Goal: Task Accomplishment & Management: Complete application form

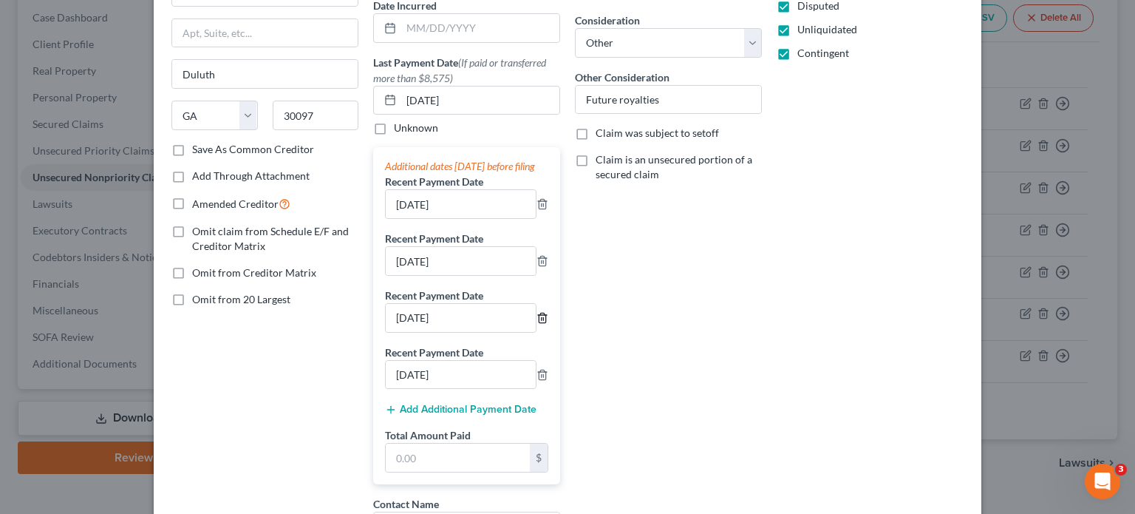
click at [538, 324] on icon "button" at bounding box center [542, 318] width 12 height 12
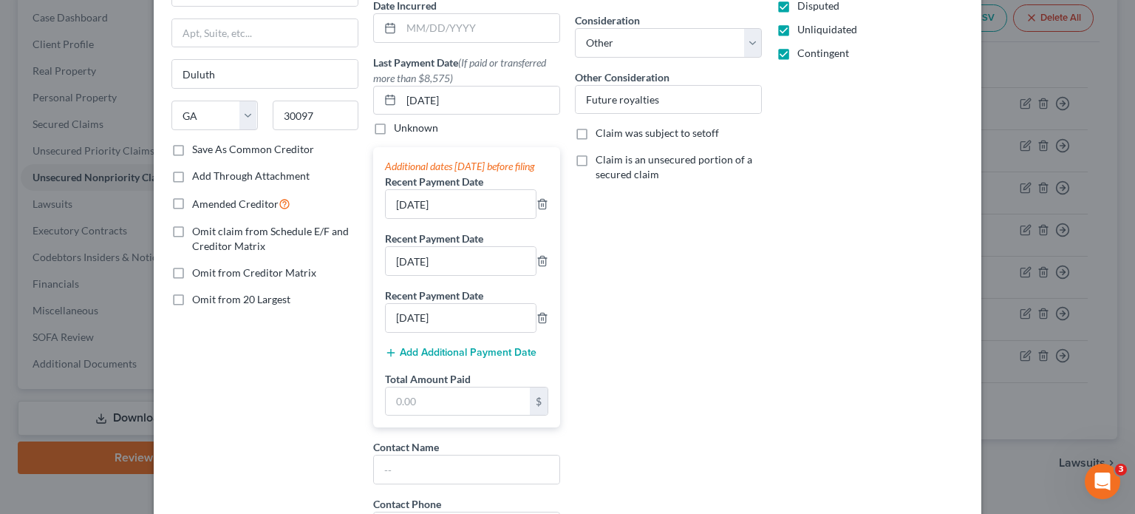
click at [483, 358] on button "Add Additional Payment Date" at bounding box center [460, 353] width 151 height 12
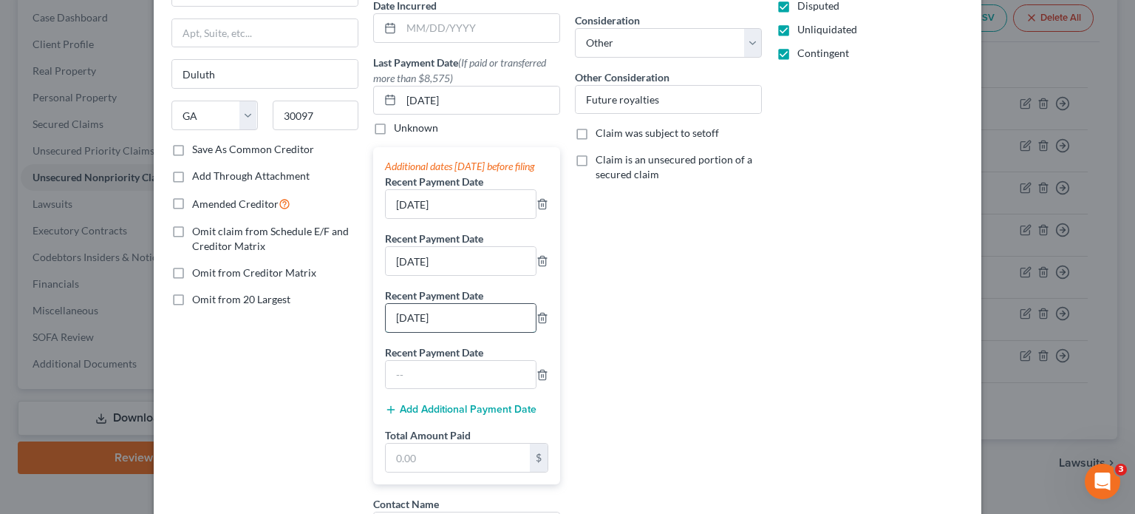
click at [473, 332] on input "[DATE]" at bounding box center [461, 318] width 150 height 28
drag, startPoint x: 476, startPoint y: 217, endPoint x: 85, endPoint y: 180, distance: 392.7
click at [154, 206] on div "Creditor * Discovery Point Franchising, Inc. [STREET_ADDRESS][GEOGRAPHIC_DATA] …" at bounding box center [568, 346] width 828 height 853
type input "[DATE]"
drag, startPoint x: 460, startPoint y: 273, endPoint x: 94, endPoint y: 250, distance: 367.2
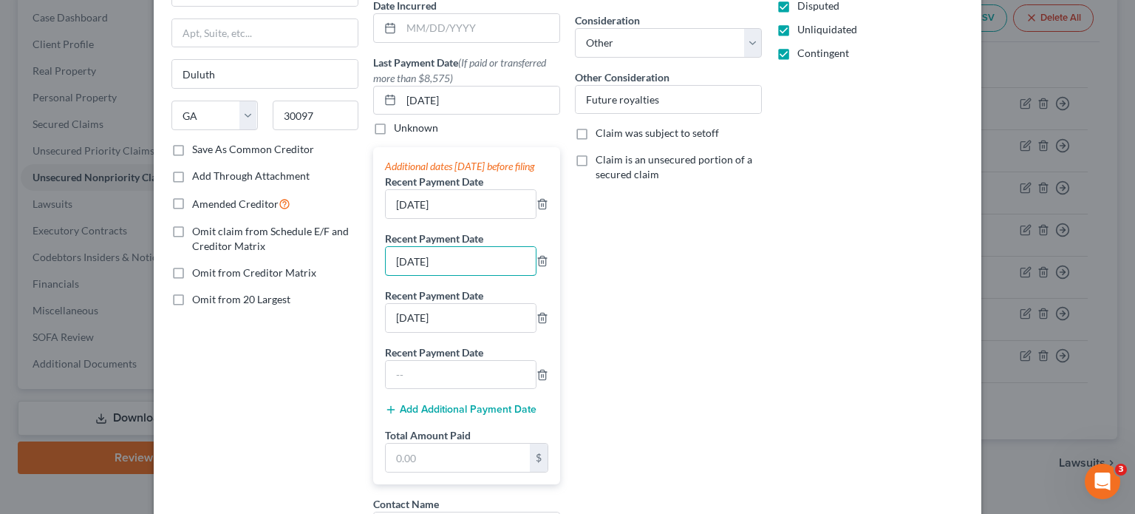
click at [117, 258] on div "Edit Unsecured Nonpriority Claim × Creditor * Discovery Point Franchising, Inc.…" at bounding box center [567, 257] width 1135 height 514
type input "[DATE]"
drag, startPoint x: 470, startPoint y: 324, endPoint x: 83, endPoint y: 292, distance: 388.6
click at [100, 304] on div "Edit Unsecured Nonpriority Claim × Creditor * Discovery Point Franchising, Inc.…" at bounding box center [567, 257] width 1135 height 514
type input "[DATE]"
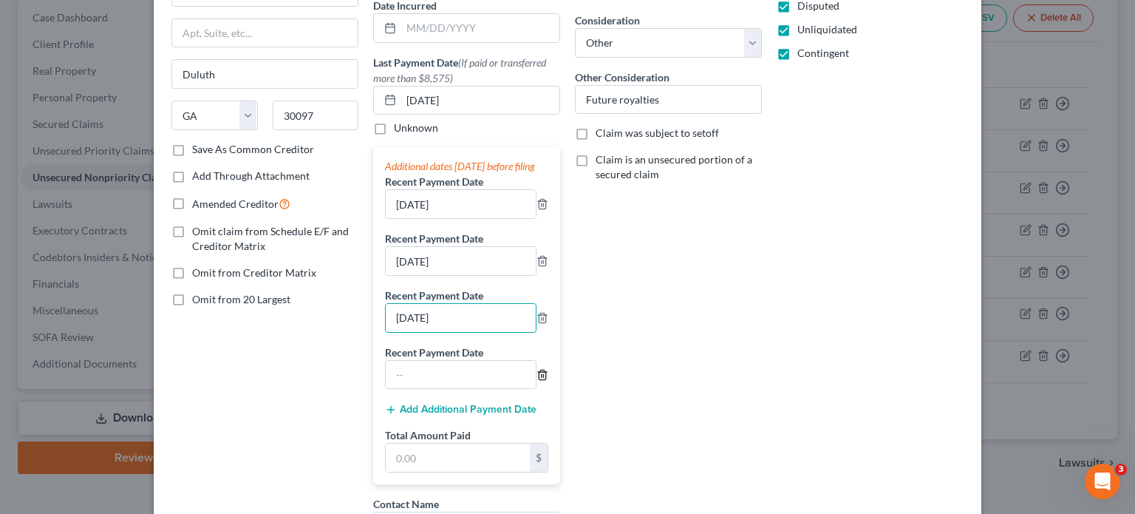
click at [536, 381] on icon "button" at bounding box center [542, 375] width 12 height 12
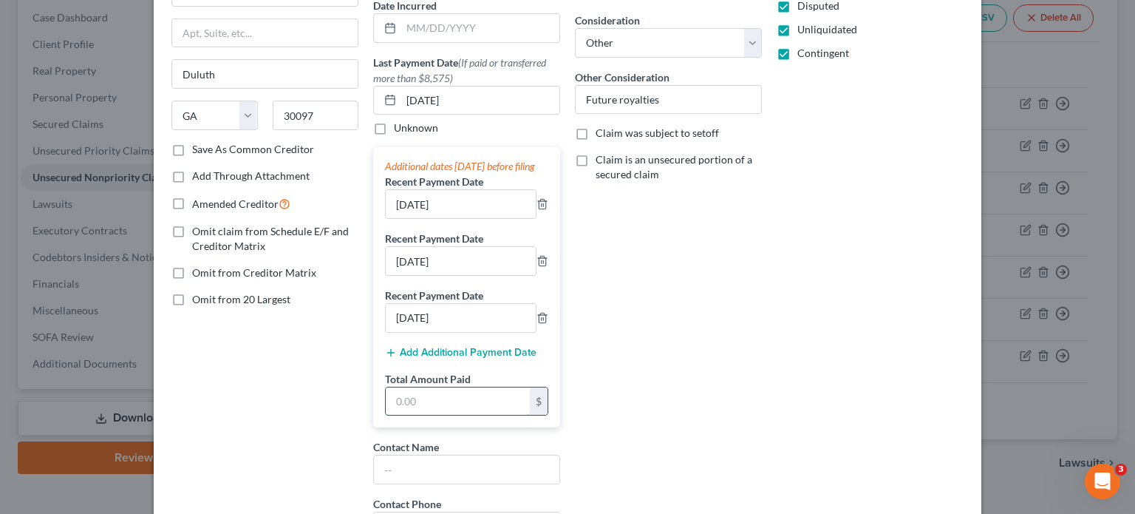
click at [434, 415] on input "text" at bounding box center [458, 401] width 144 height 28
type input "80,453.97"
click at [716, 354] on div "Balance 456,000.00 $ Balance Unknown Balance Undetermined 456,000.00 $ Balance …" at bounding box center [668, 264] width 202 height 689
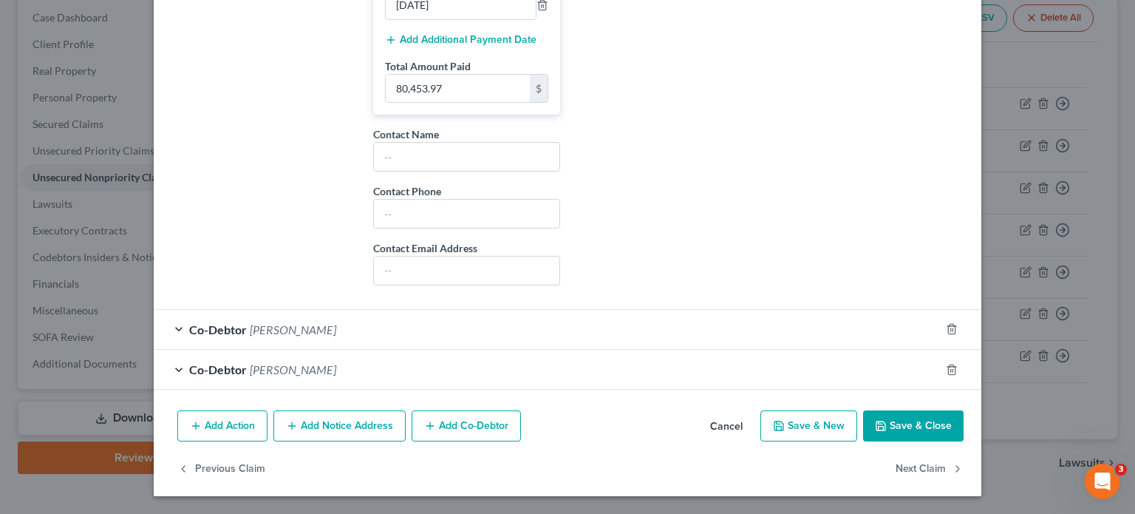
scroll to position [28, 0]
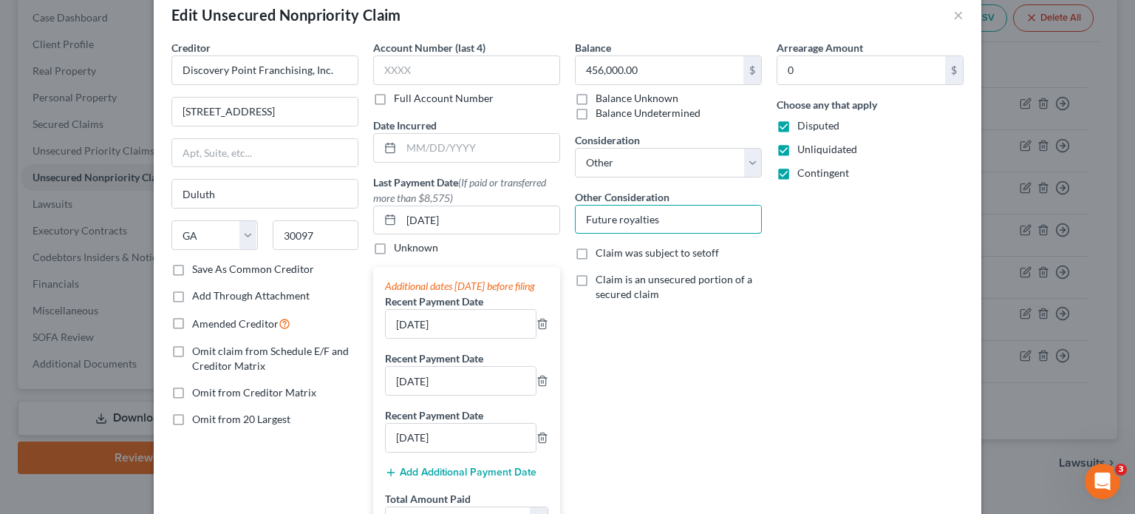
drag, startPoint x: 711, startPoint y: 217, endPoint x: 10, endPoint y: 174, distance: 702.5
click at [98, 183] on div "Edit Unsecured Nonpriority Claim × Creditor * Discovery Point Franchising, Inc.…" at bounding box center [567, 257] width 1135 height 514
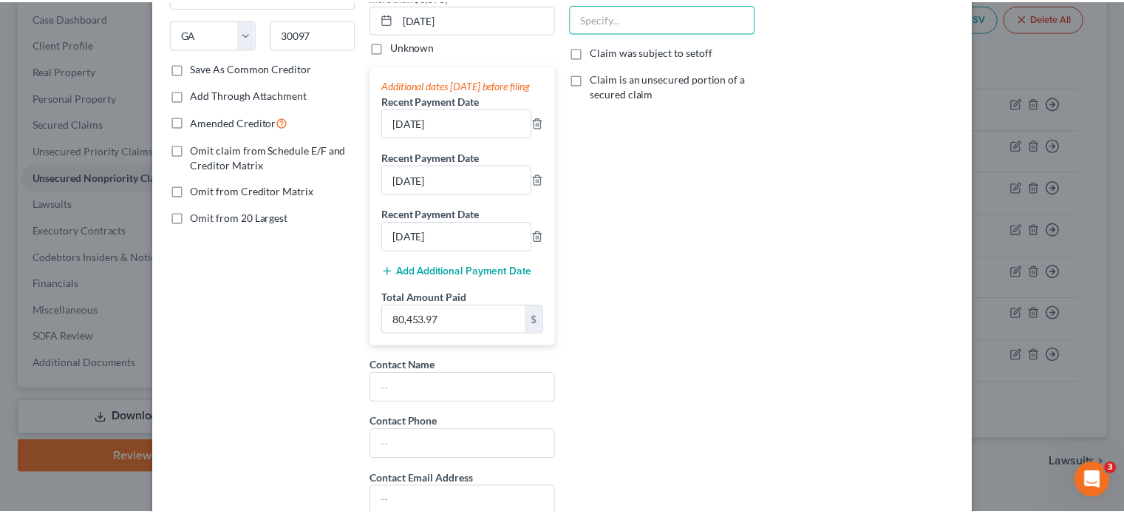
scroll to position [471, 0]
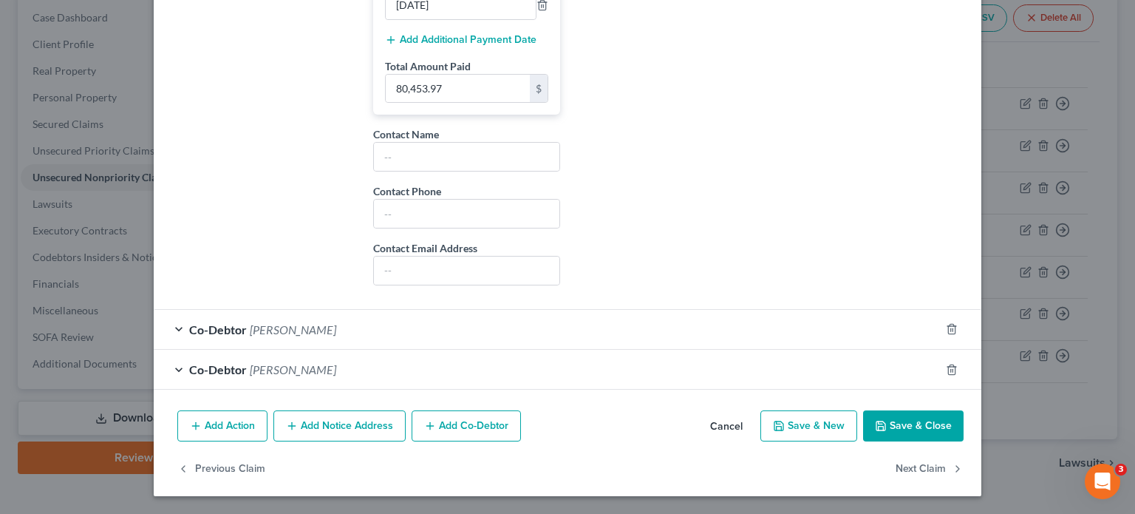
click at [907, 429] on button "Save & Close" at bounding box center [913, 425] width 100 height 31
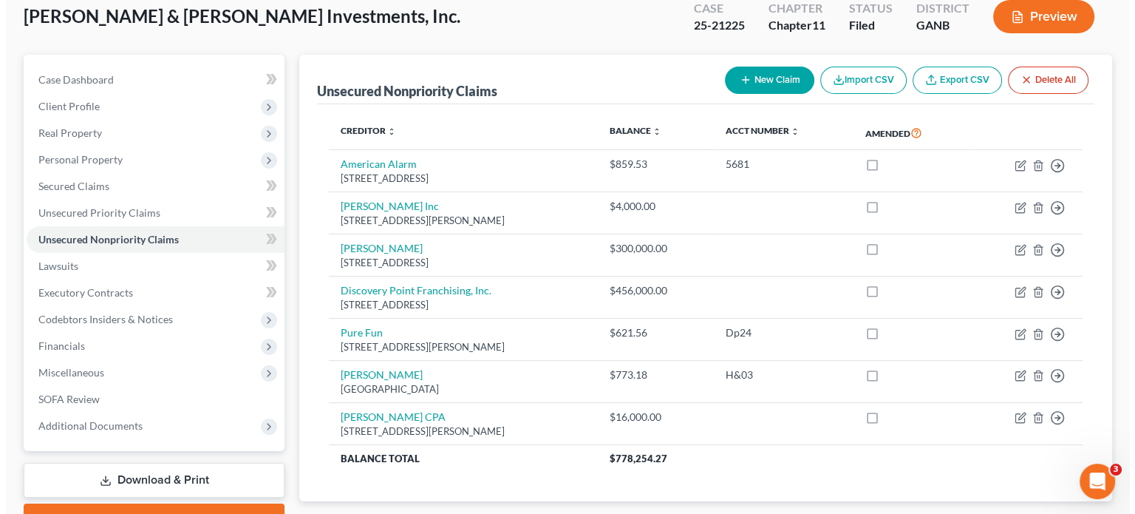
scroll to position [28, 0]
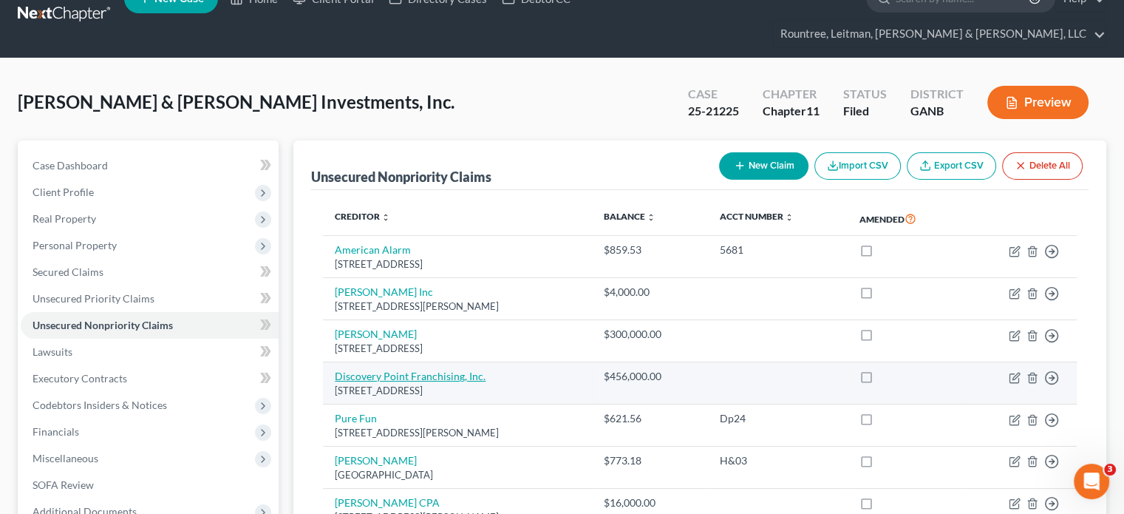
click at [390, 369] on link "Discovery Point Franchising, Inc." at bounding box center [410, 375] width 151 height 13
select select "10"
select select "11"
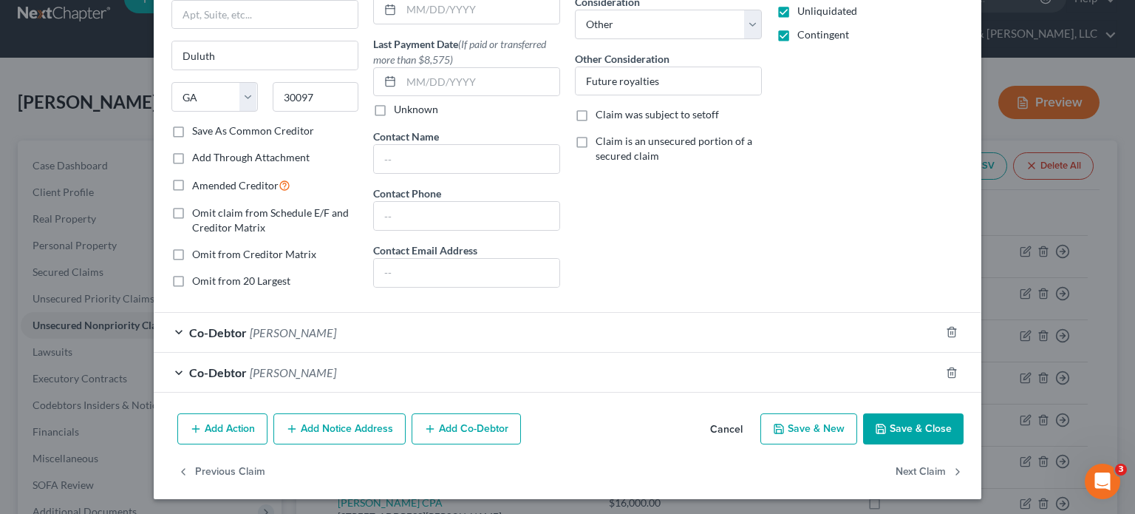
scroll to position [0, 0]
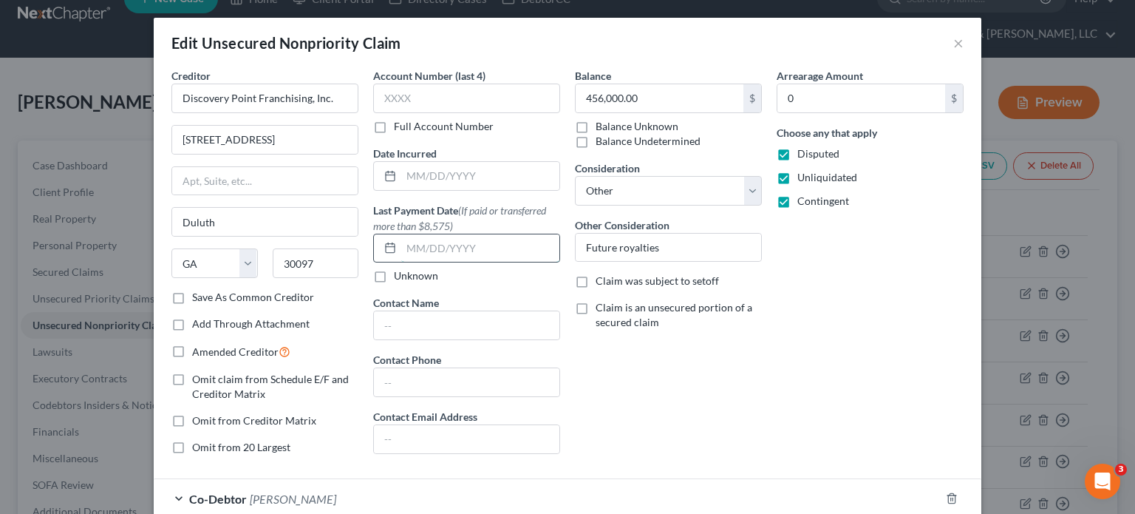
click at [449, 245] on input "text" at bounding box center [480, 248] width 158 height 28
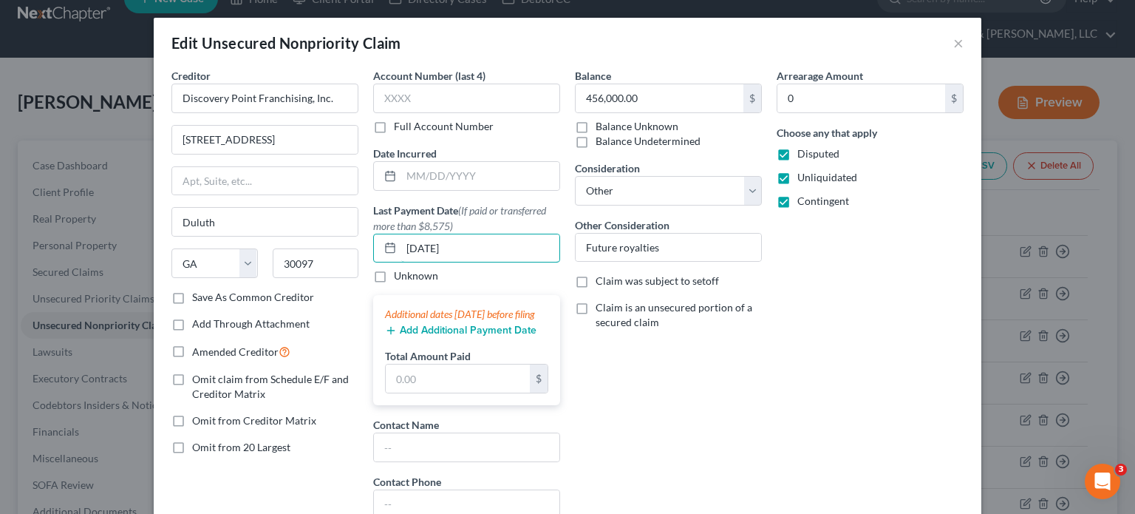
type input "[DATE]"
click at [453, 336] on button "Add Additional Payment Date" at bounding box center [460, 330] width 151 height 12
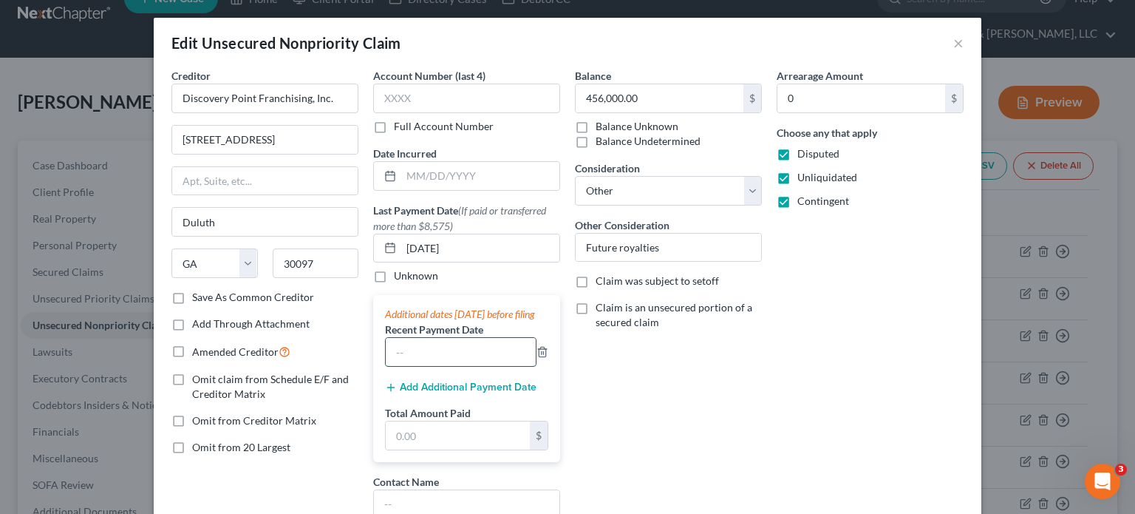
click at [430, 360] on input "text" at bounding box center [461, 352] width 150 height 28
type input "[DATE]"
click at [426, 393] on button "Add Additional Payment Date" at bounding box center [460, 387] width 151 height 12
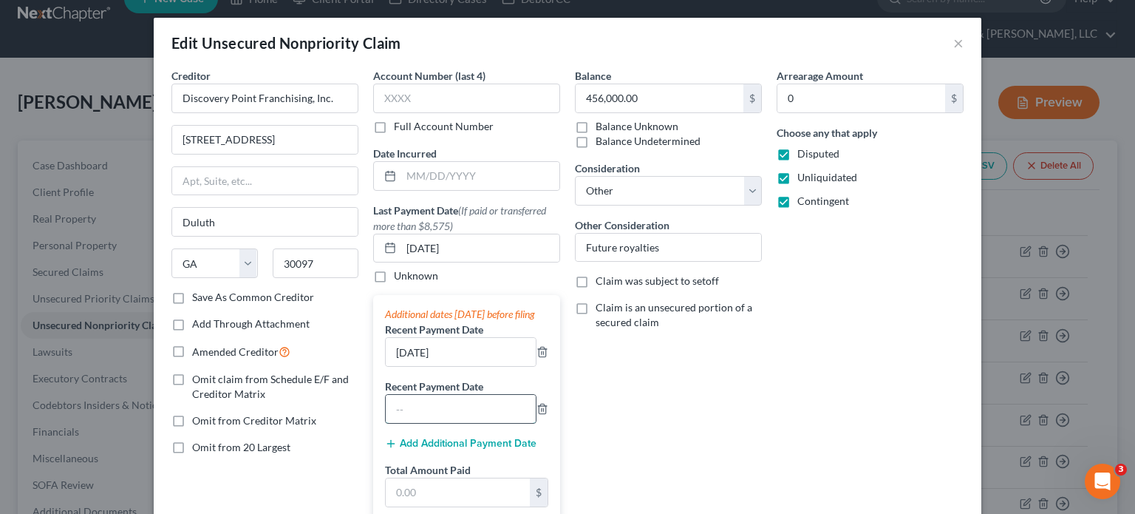
click at [429, 410] on input "text" at bounding box center [461, 409] width 150 height 28
type input "[DATE]"
click at [425, 449] on button "Add Additional Payment Date" at bounding box center [460, 443] width 151 height 12
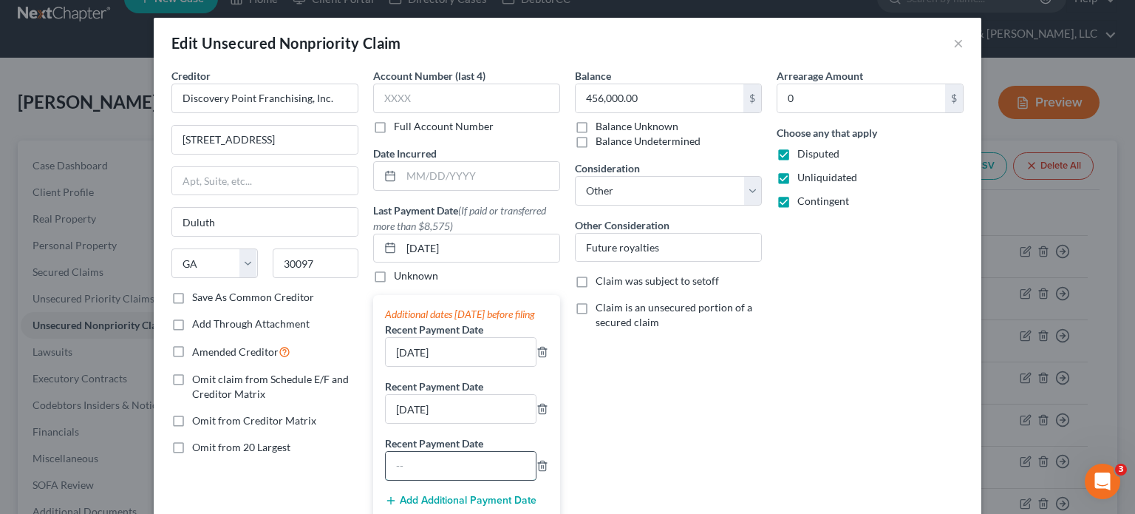
click at [432, 476] on input "text" at bounding box center [461, 465] width 150 height 28
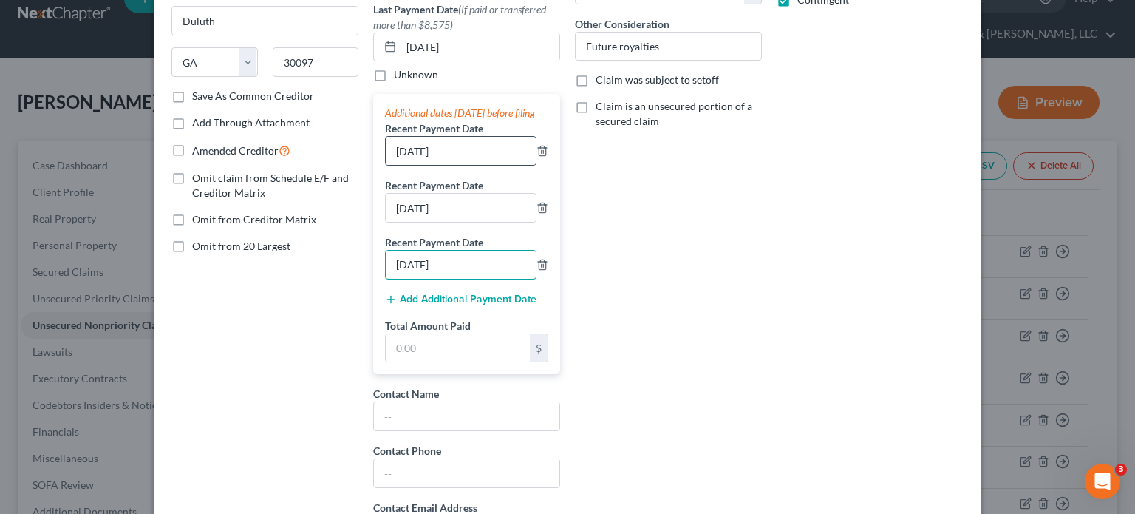
scroll to position [296, 0]
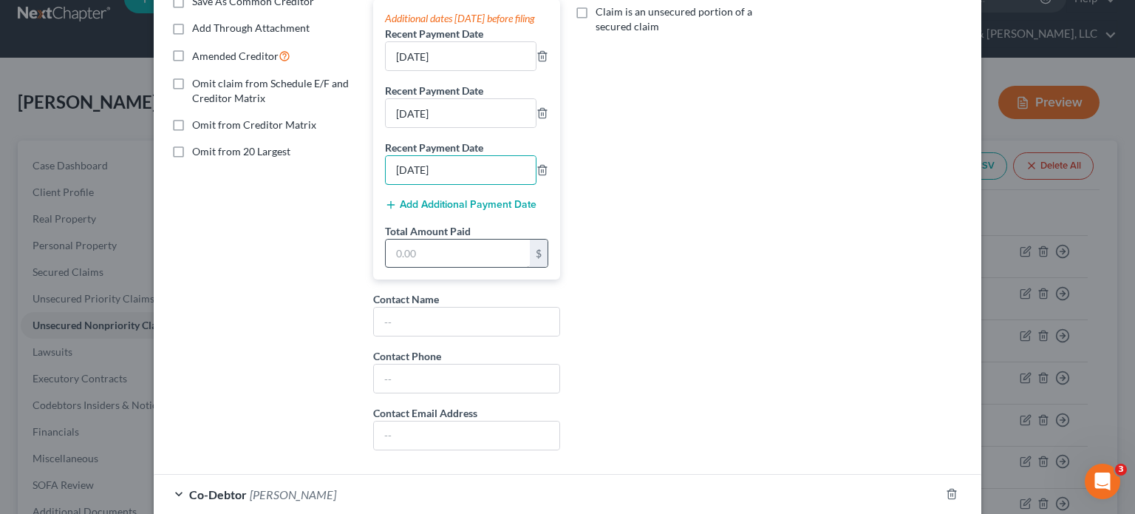
type input "[DATE]"
click at [436, 257] on input "text" at bounding box center [458, 253] width 144 height 28
type input "80,453.97"
click at [769, 274] on div "Arrearage Amount 0 $ Choose any that apply Disputed Unliquidated Contingent" at bounding box center [870, 116] width 202 height 689
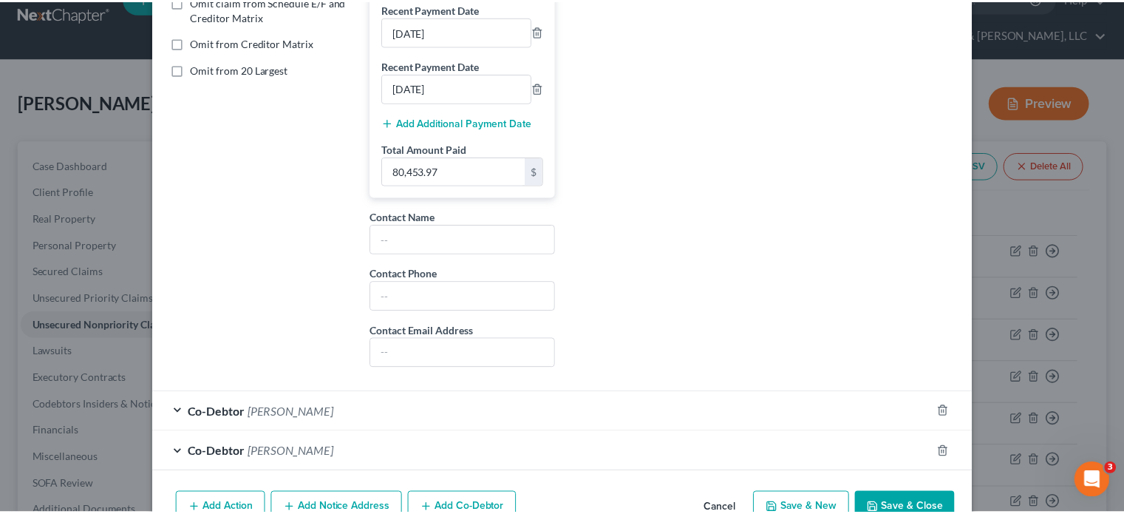
scroll to position [471, 0]
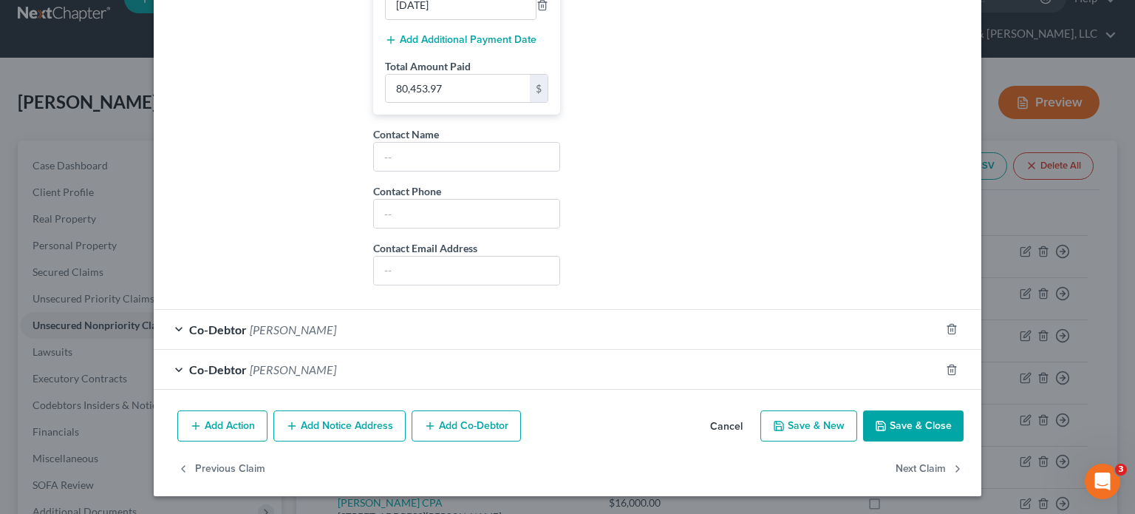
click at [887, 417] on button "Save & Close" at bounding box center [913, 425] width 100 height 31
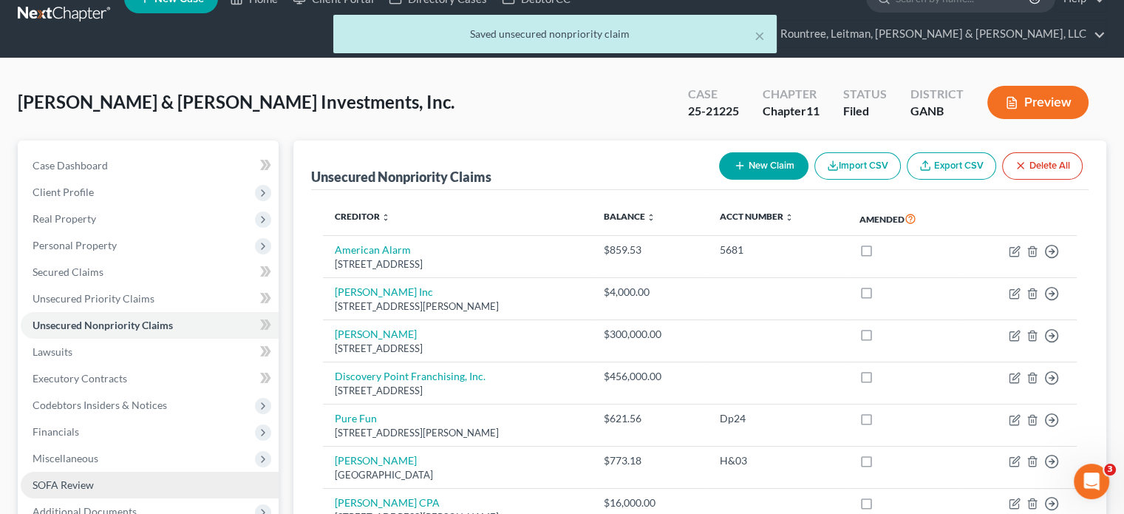
click at [74, 478] on span "SOFA Review" at bounding box center [63, 484] width 61 height 13
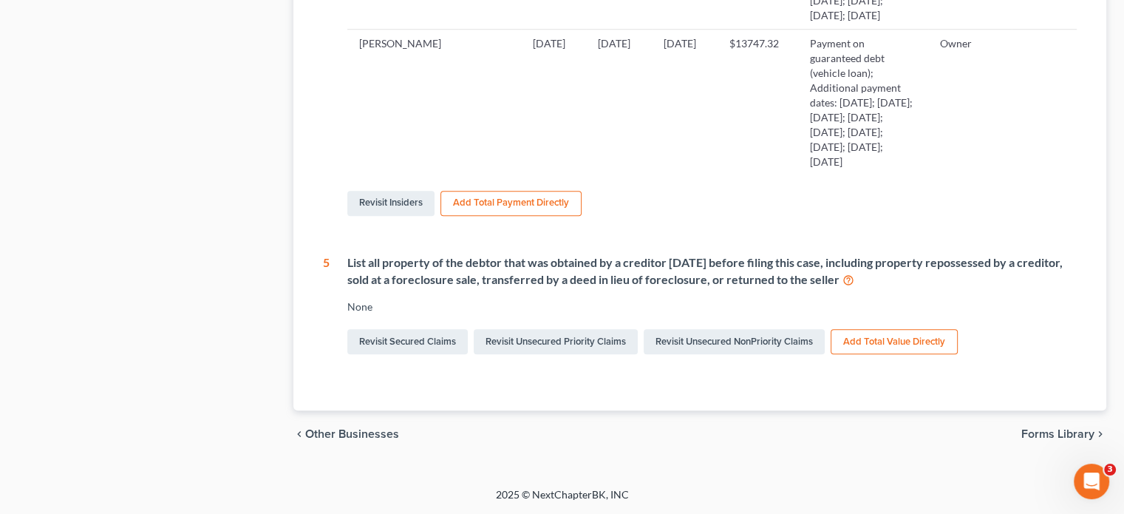
scroll to position [1330, 0]
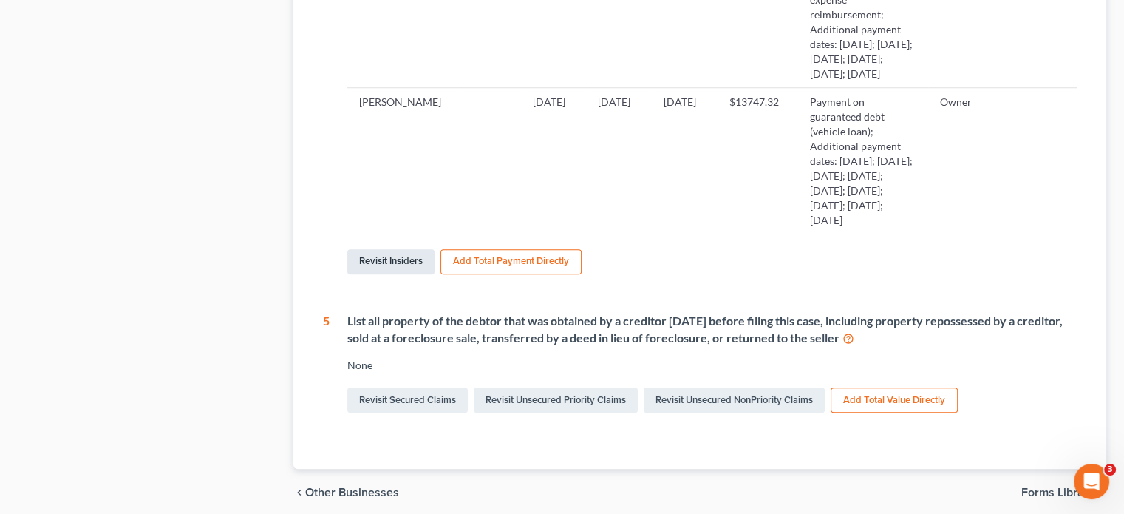
click at [395, 274] on link "Revisit Insiders" at bounding box center [390, 261] width 87 height 25
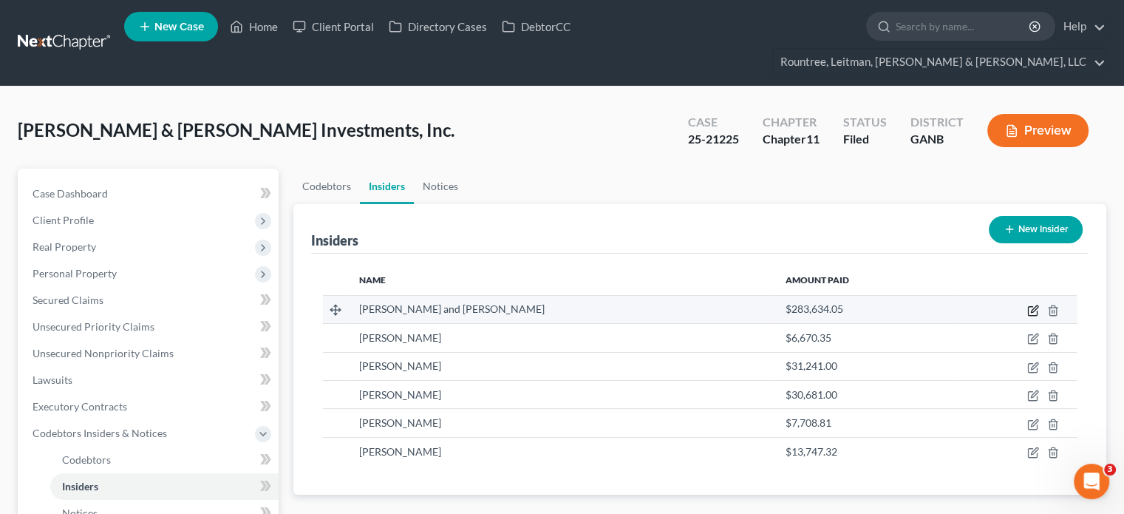
click at [1032, 304] on icon "button" at bounding box center [1033, 310] width 12 height 12
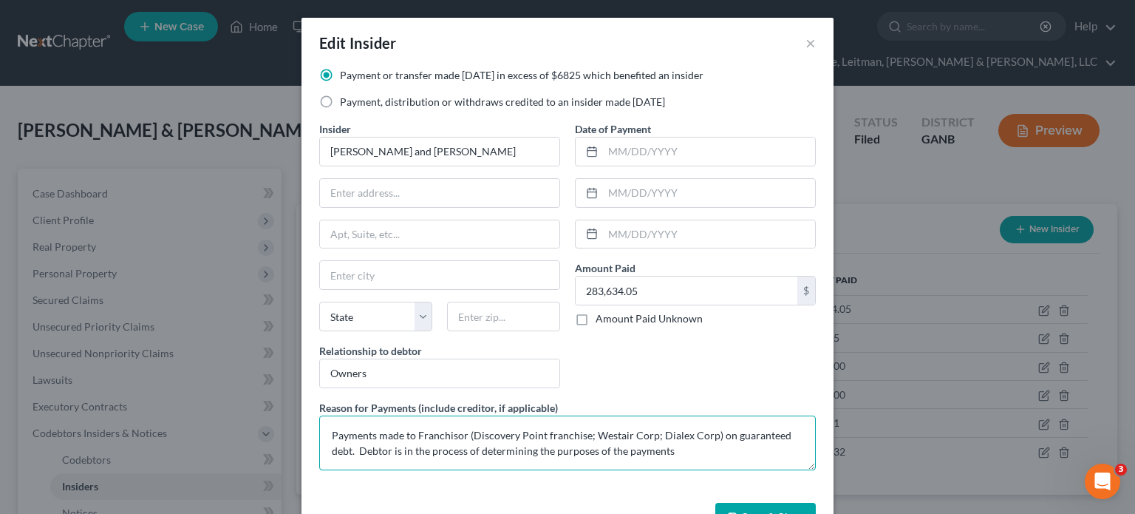
click at [582, 449] on textarea "Payments made to Franchisor (Discovery Point franchise; Westair Corp; Dialex Co…" at bounding box center [567, 442] width 497 height 55
type textarea "Payments made to Franchisor (Discovery Point franchise; Westair Corp; Dialex Co…"
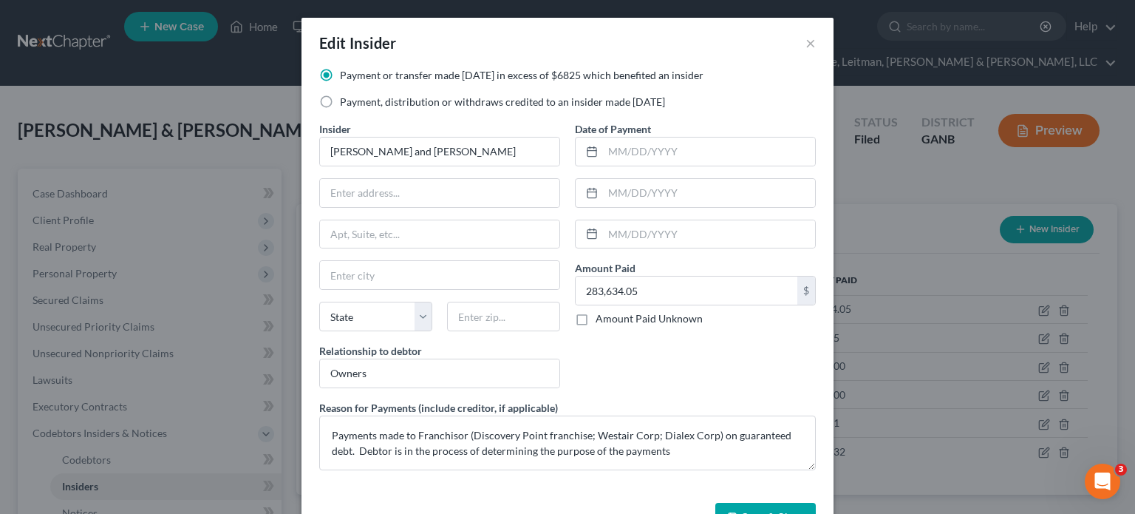
click at [768, 505] on button "Save & Close" at bounding box center [765, 517] width 100 height 31
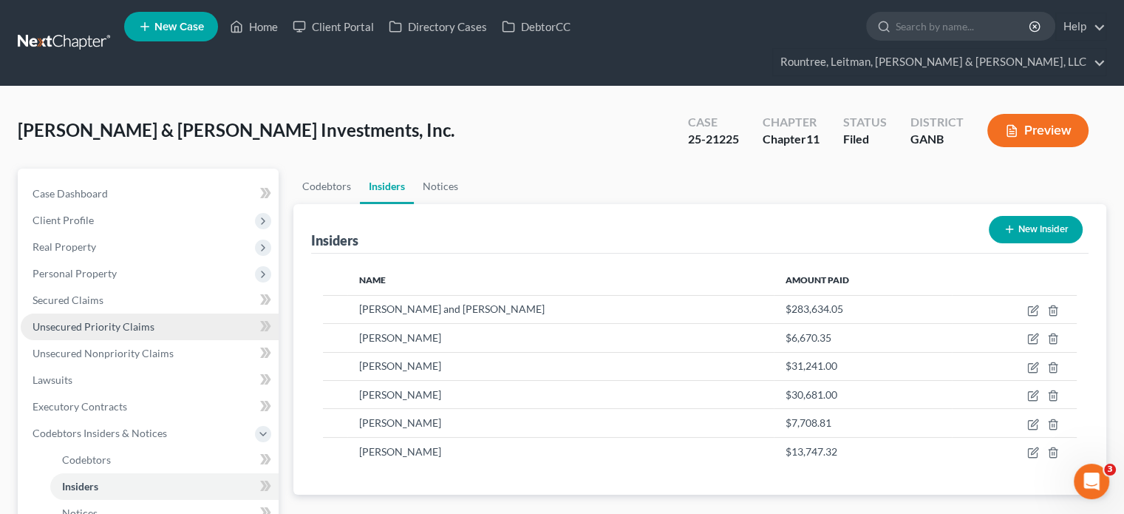
scroll to position [244, 0]
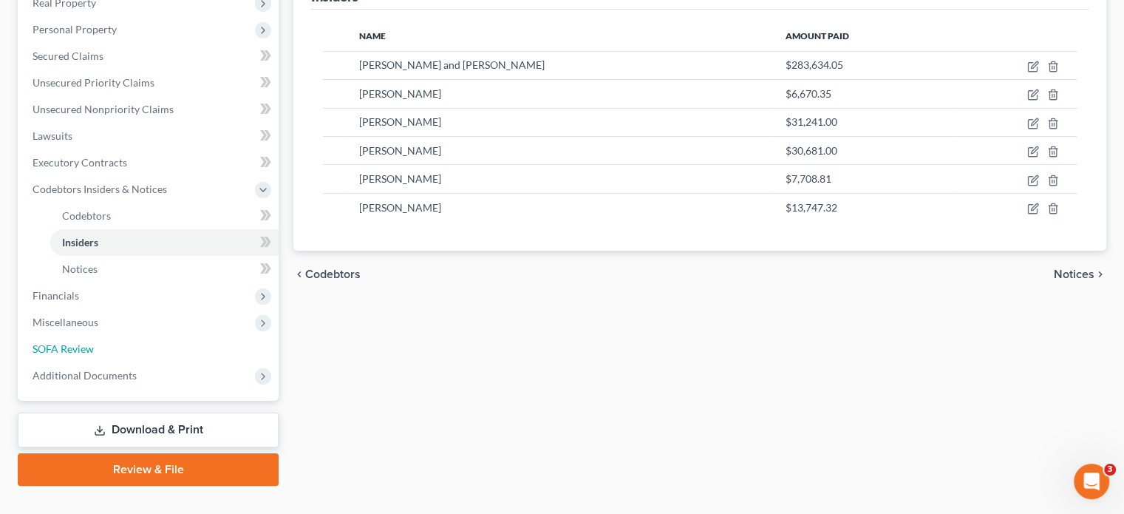
drag, startPoint x: 92, startPoint y: 326, endPoint x: 406, endPoint y: 327, distance: 313.3
click at [92, 342] on span "SOFA Review" at bounding box center [63, 348] width 61 height 13
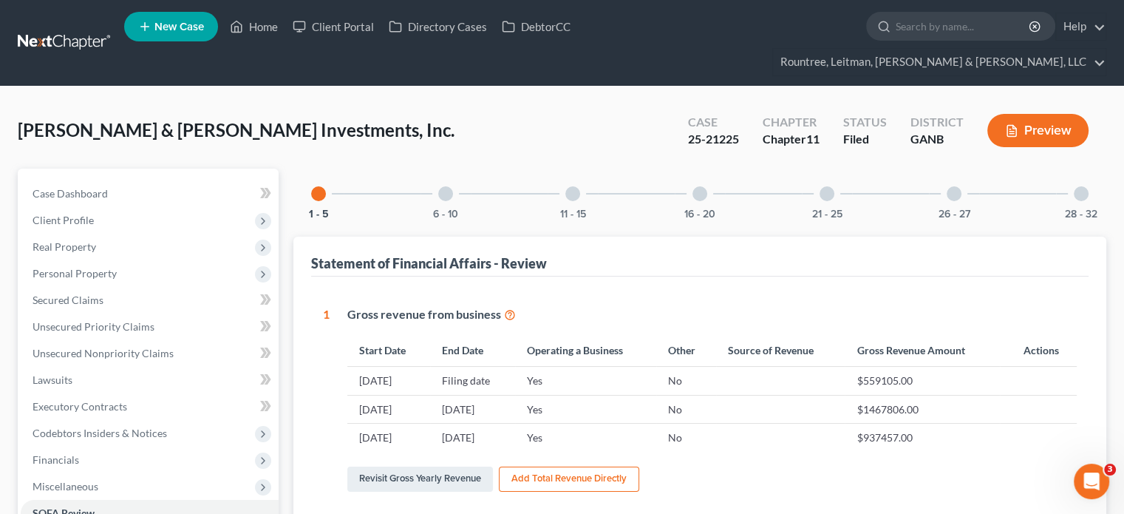
click at [1074, 186] on div at bounding box center [1081, 193] width 15 height 15
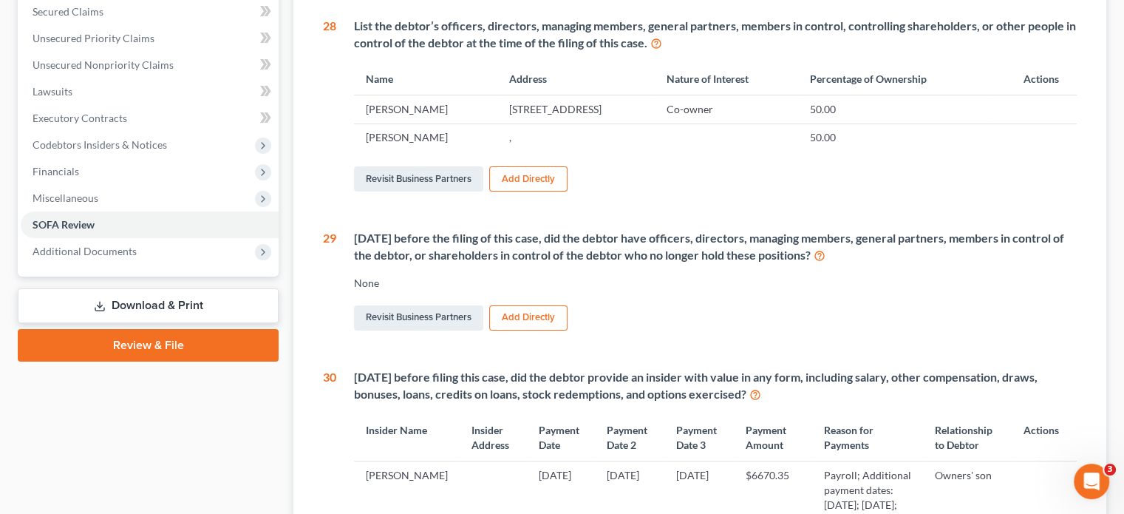
scroll to position [85, 0]
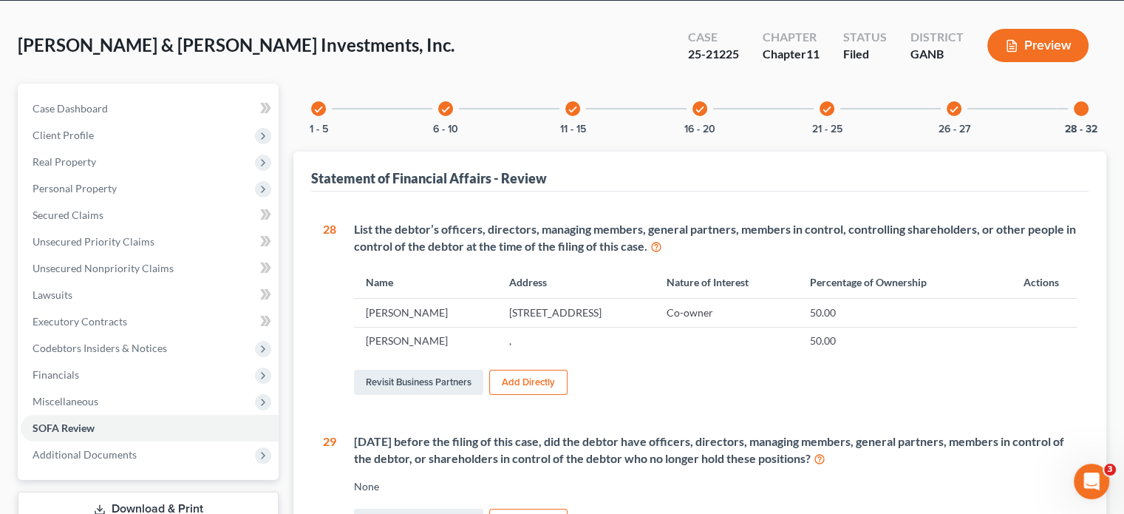
click at [957, 104] on icon "check" at bounding box center [954, 109] width 10 height 10
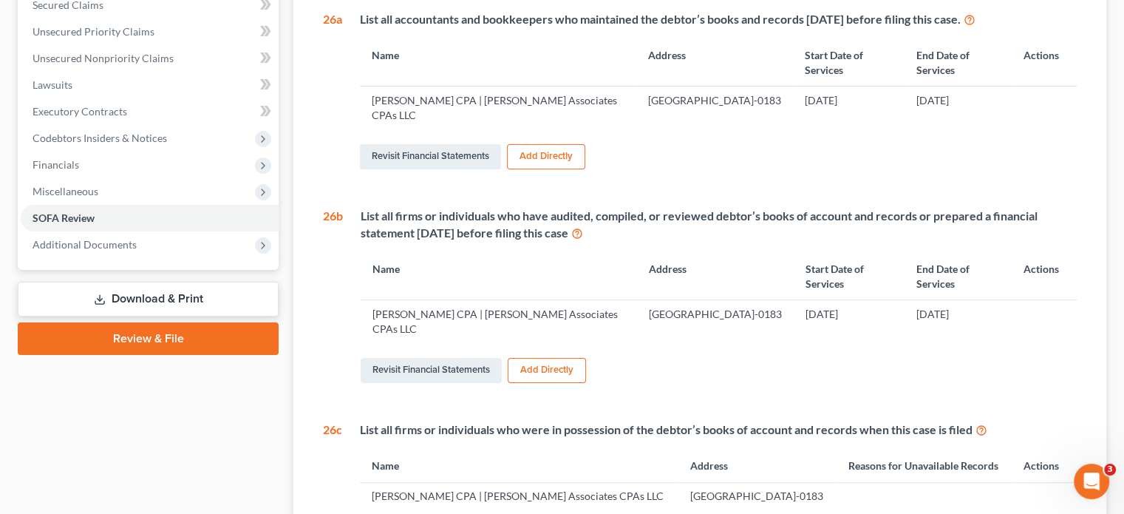
scroll to position [159, 0]
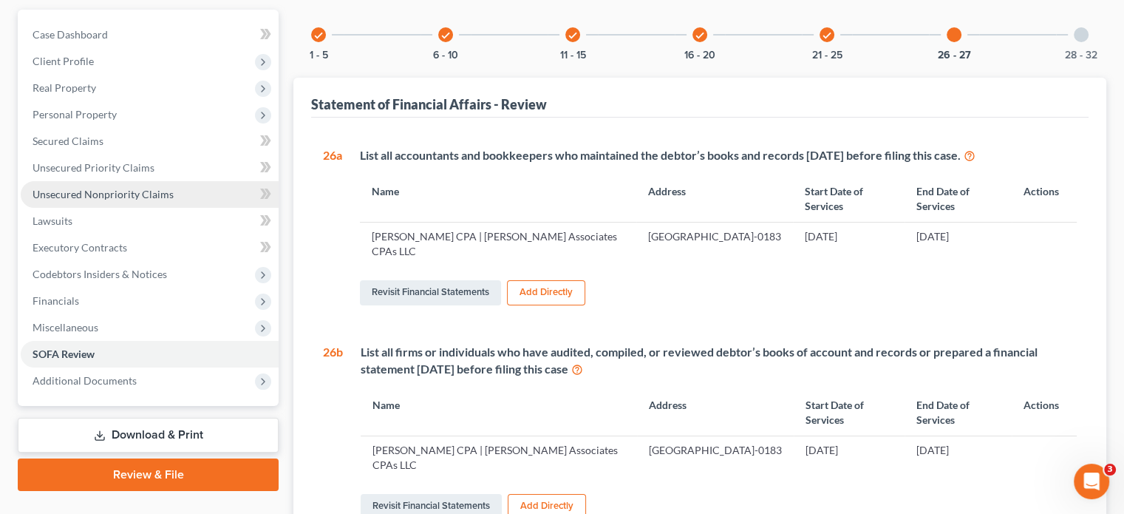
click at [118, 181] on link "Unsecured Nonpriority Claims" at bounding box center [150, 194] width 258 height 27
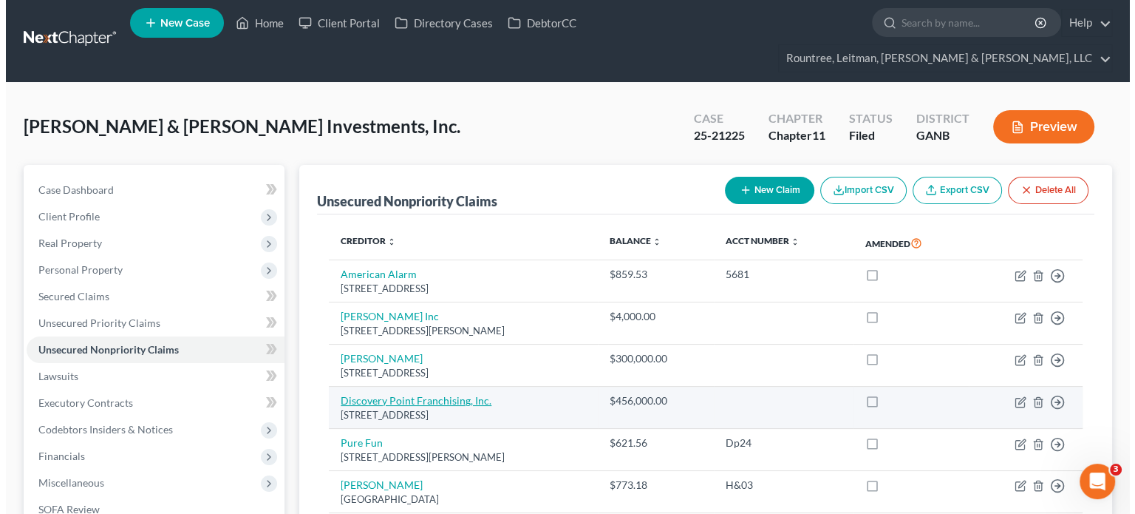
scroll to position [148, 0]
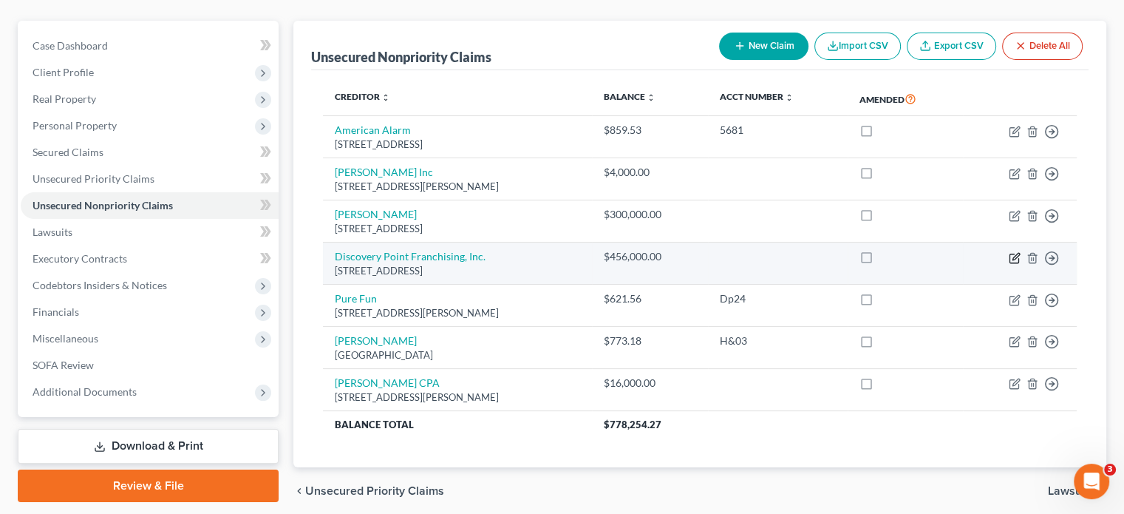
click at [1015, 252] on icon "button" at bounding box center [1015, 258] width 12 height 12
select select "10"
select select "11"
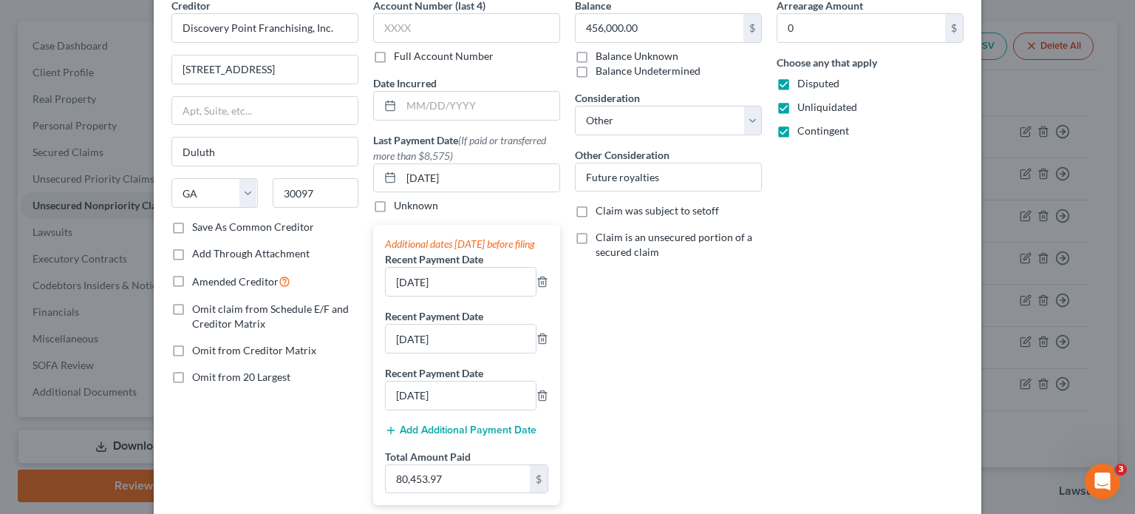
scroll to position [0, 0]
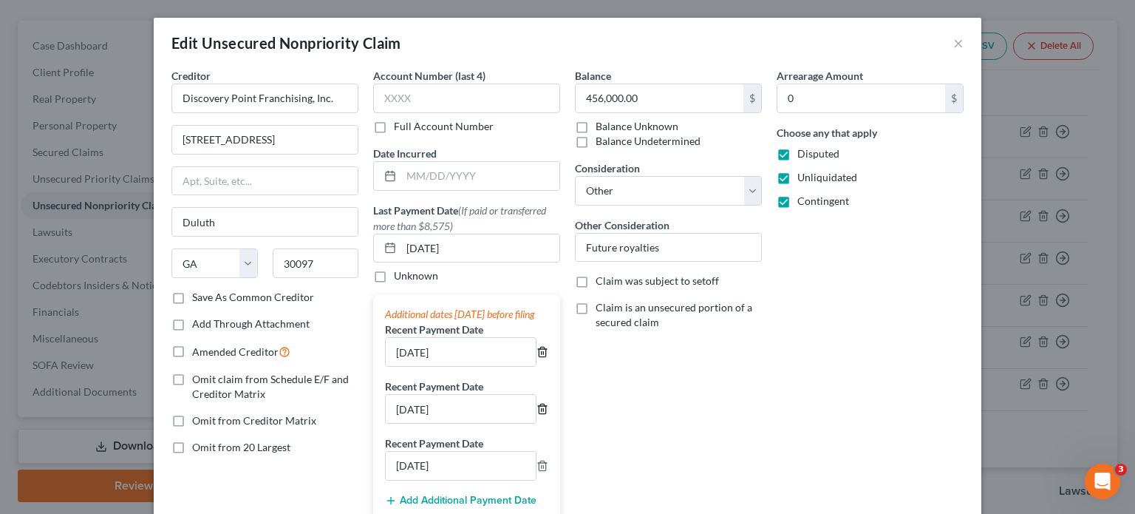
click at [543, 355] on line "button" at bounding box center [543, 353] width 0 height 3
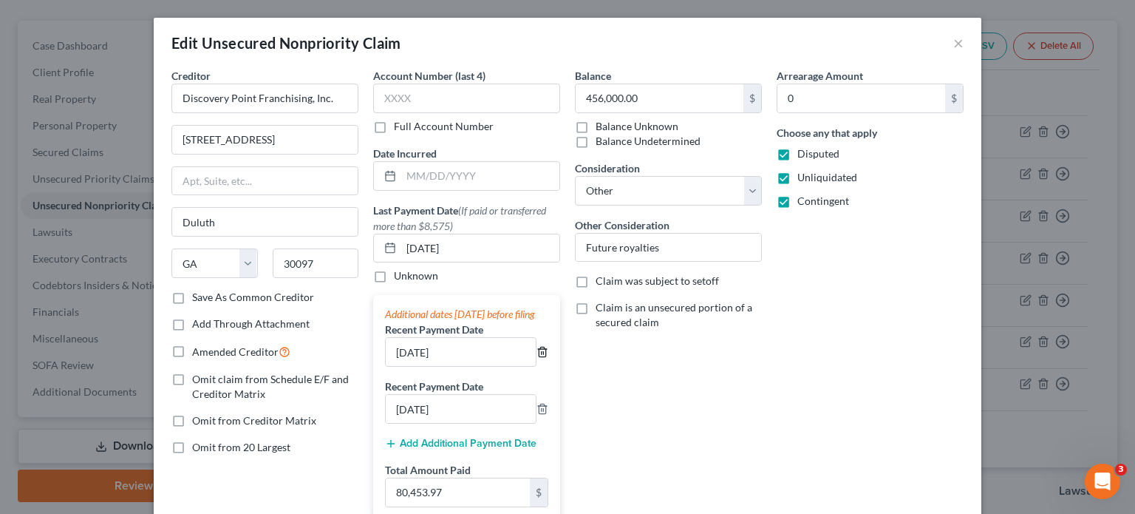
click at [538, 349] on polyline "button" at bounding box center [542, 349] width 9 height 0
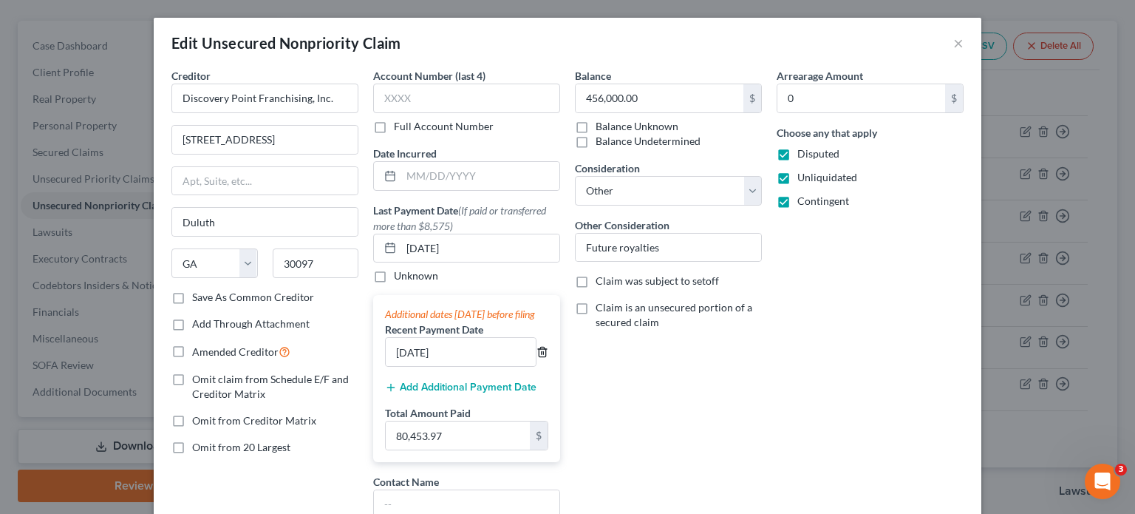
click at [538, 349] on polyline "button" at bounding box center [542, 349] width 9 height 0
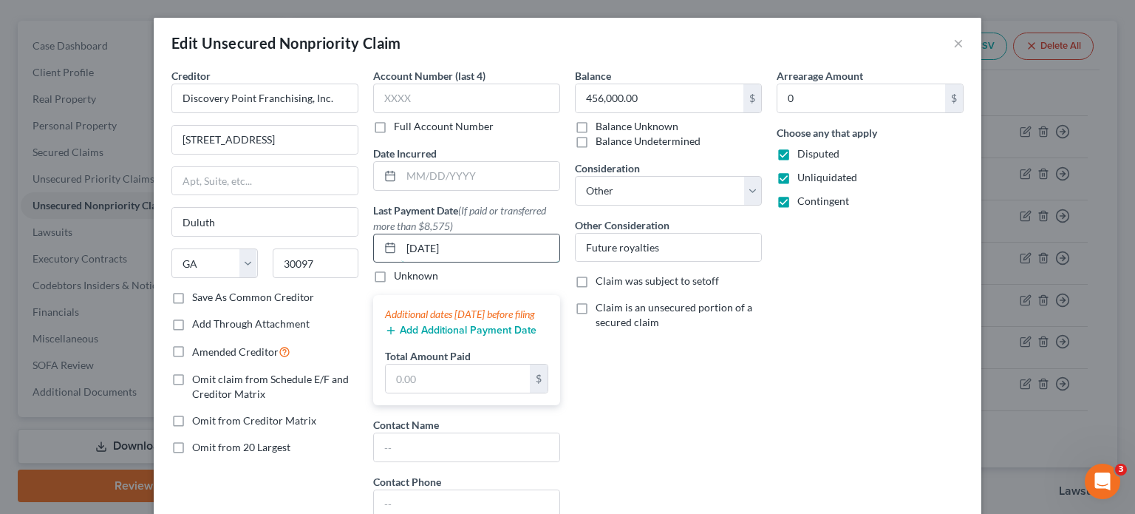
click at [479, 242] on input "[DATE]" at bounding box center [480, 248] width 158 height 28
drag, startPoint x: 479, startPoint y: 242, endPoint x: -91, endPoint y: 187, distance: 572.3
click at [0, 187] on html "Home New Case Client Portal Directory Cases DebtorCC Rountree, [PERSON_NAME], […" at bounding box center [567, 211] width 1135 height 718
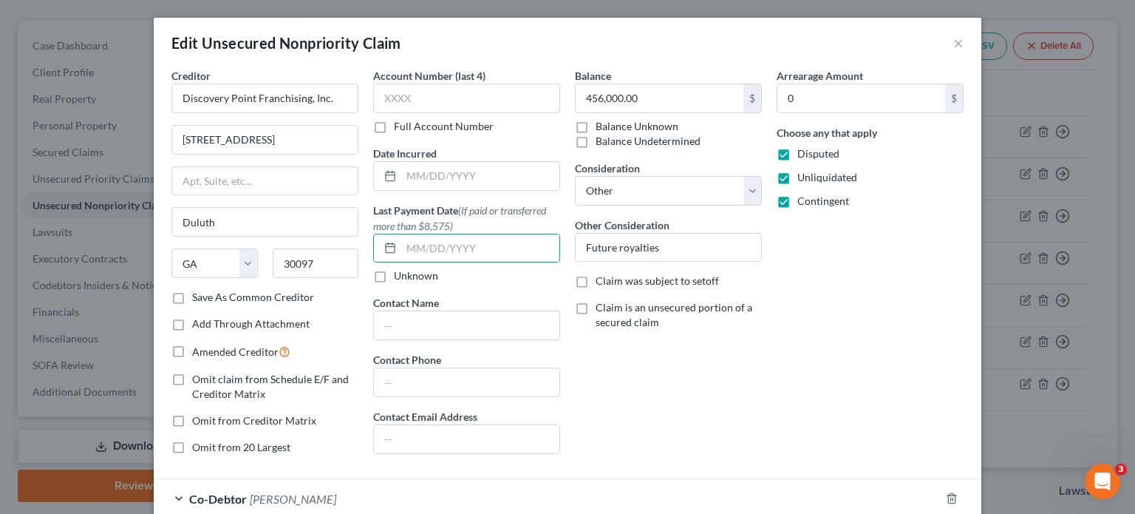
click at [709, 407] on div "Balance 456,000.00 $ Balance Unknown Balance Undetermined 456,000.00 $ Balance …" at bounding box center [668, 267] width 202 height 398
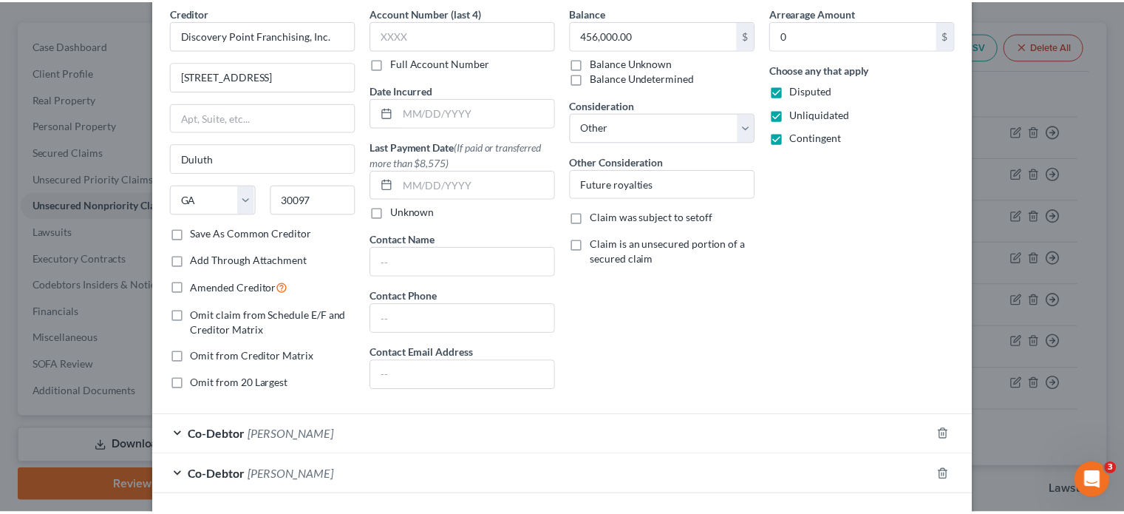
scroll to position [166, 0]
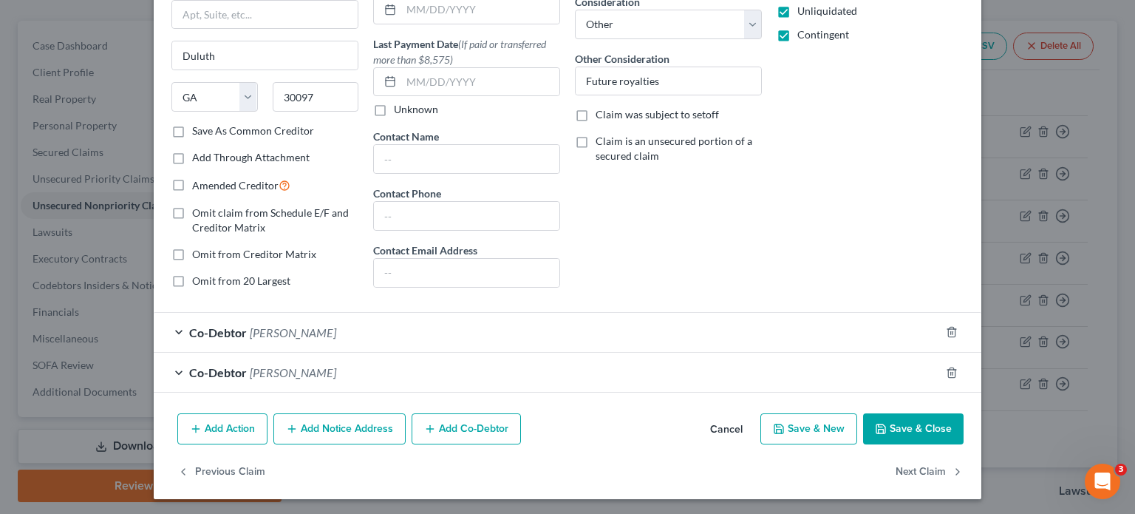
click at [910, 421] on button "Save & Close" at bounding box center [913, 428] width 100 height 31
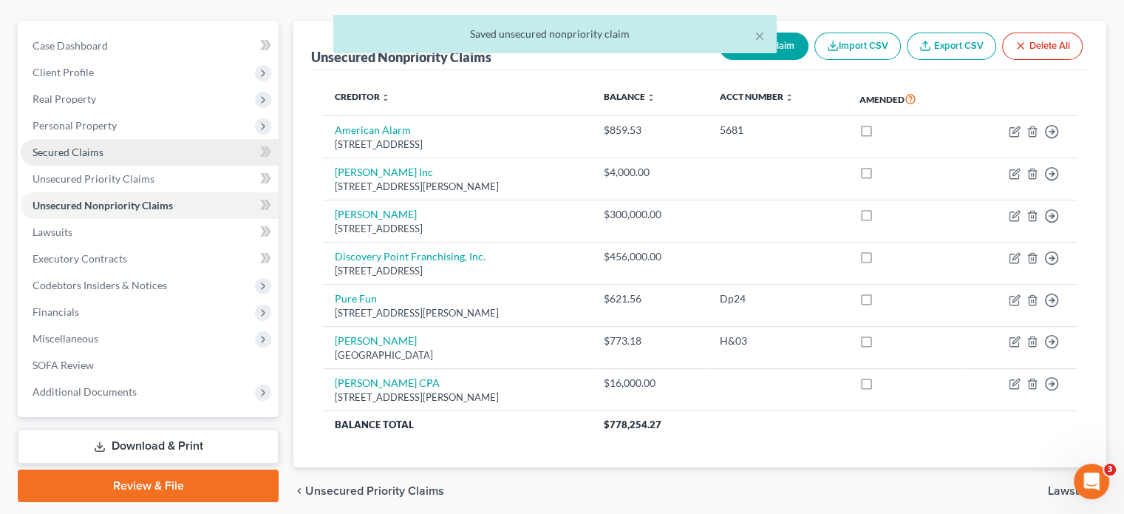
click at [74, 146] on span "Secured Claims" at bounding box center [68, 152] width 71 height 13
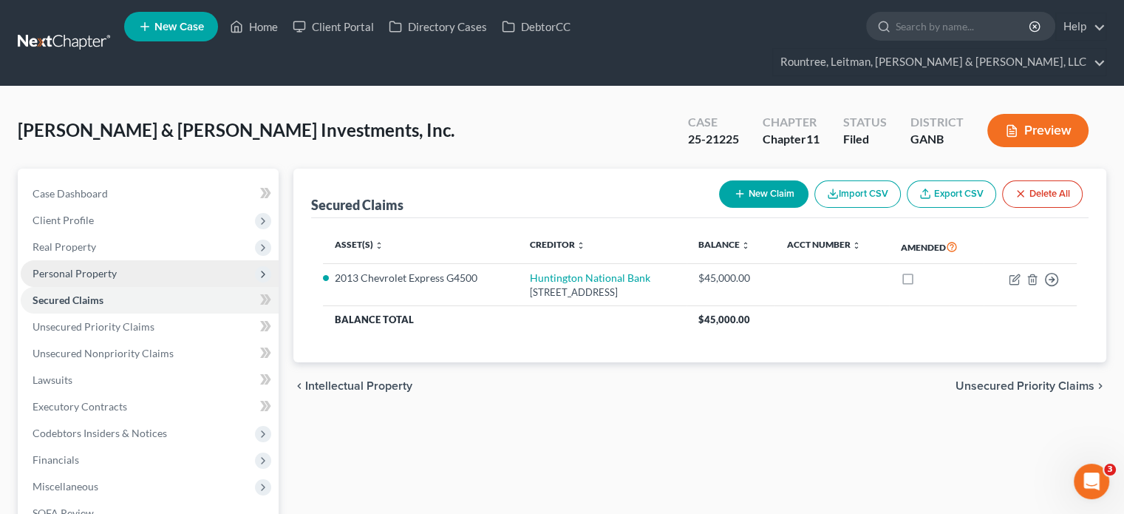
click at [89, 267] on span "Personal Property" at bounding box center [75, 273] width 84 height 13
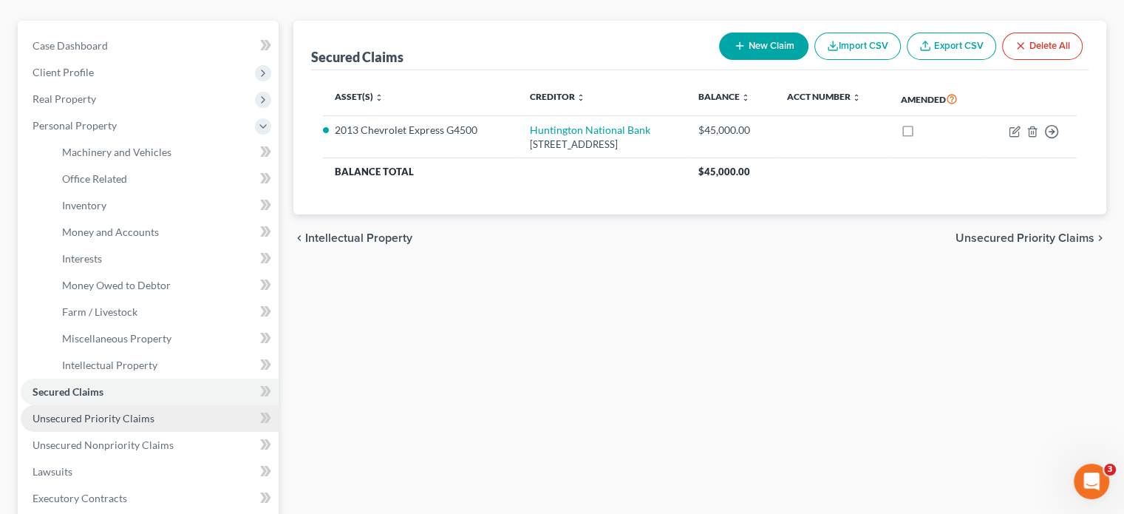
scroll to position [296, 0]
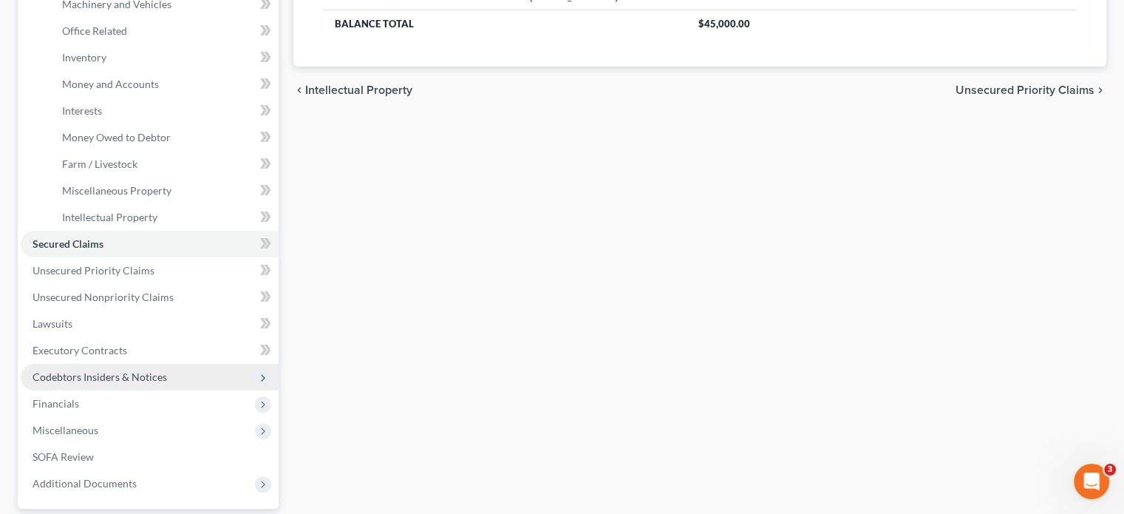
click at [108, 370] on span "Codebtors Insiders & Notices" at bounding box center [100, 376] width 134 height 13
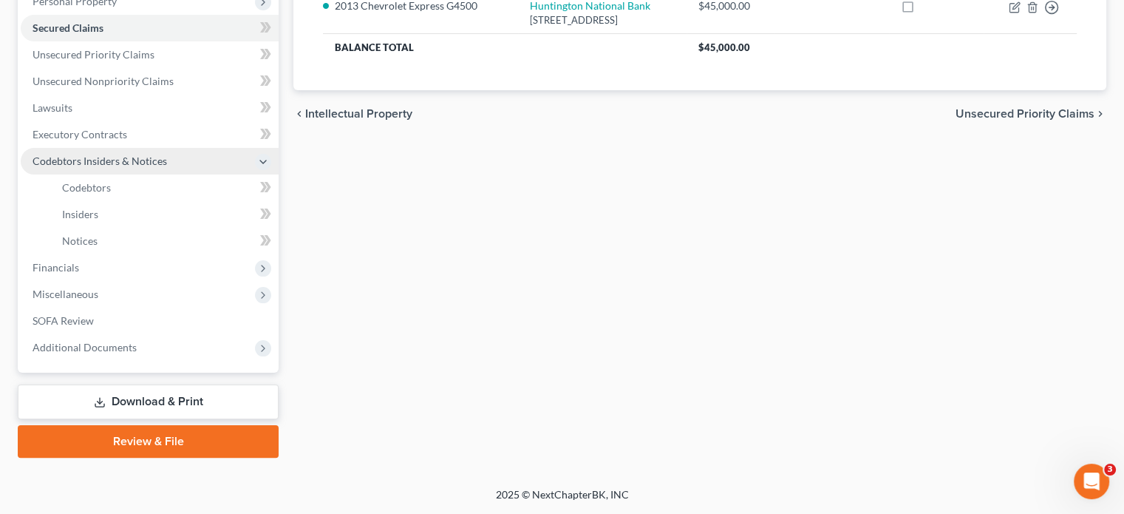
scroll to position [244, 0]
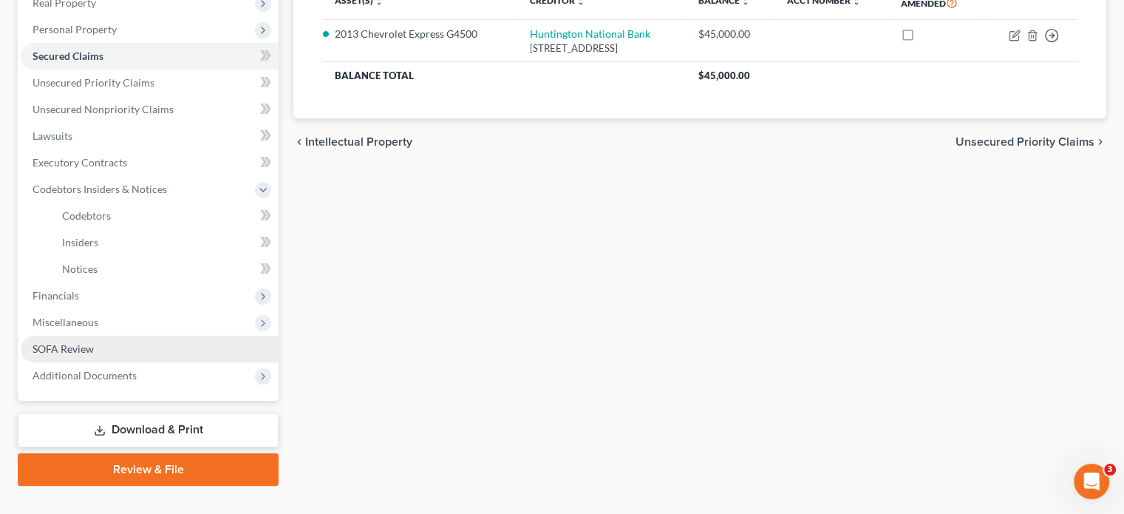
click at [78, 342] on span "SOFA Review" at bounding box center [63, 348] width 61 height 13
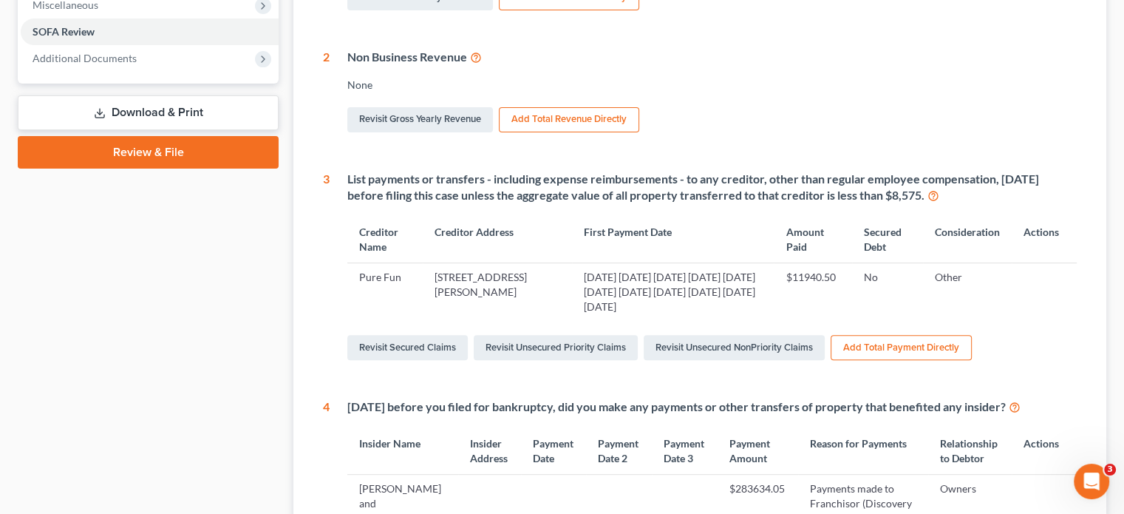
scroll to position [517, 0]
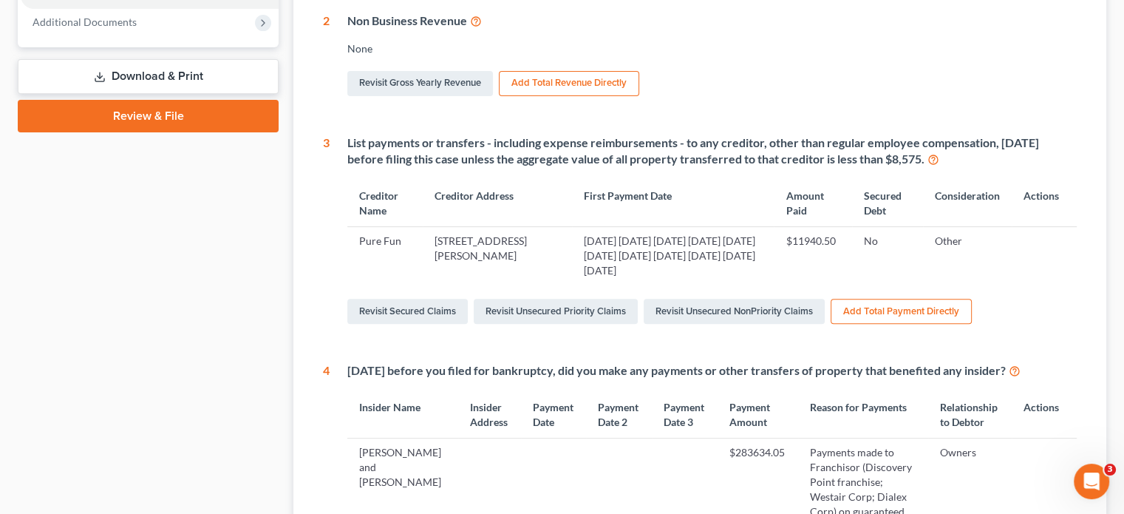
click at [904, 299] on button "Add Total Payment Directly" at bounding box center [901, 311] width 141 height 25
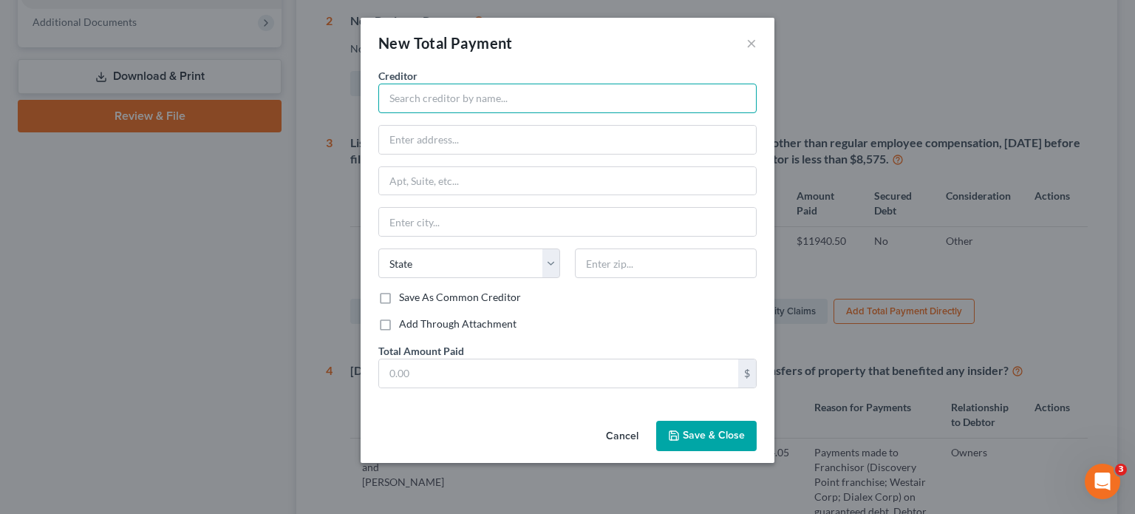
click at [505, 103] on input "text" at bounding box center [567, 98] width 378 height 30
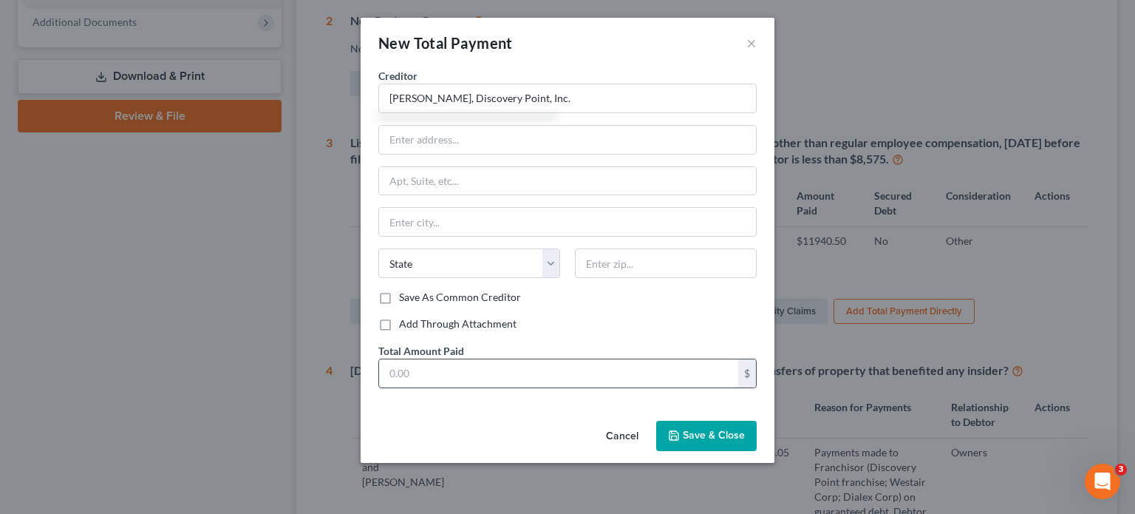
click at [474, 379] on input "text" at bounding box center [558, 373] width 359 height 28
type input "[PERSON_NAME], Discovery Point, Inc."
type input "80,453.97"
click at [723, 437] on span "Save & Close" at bounding box center [714, 435] width 62 height 13
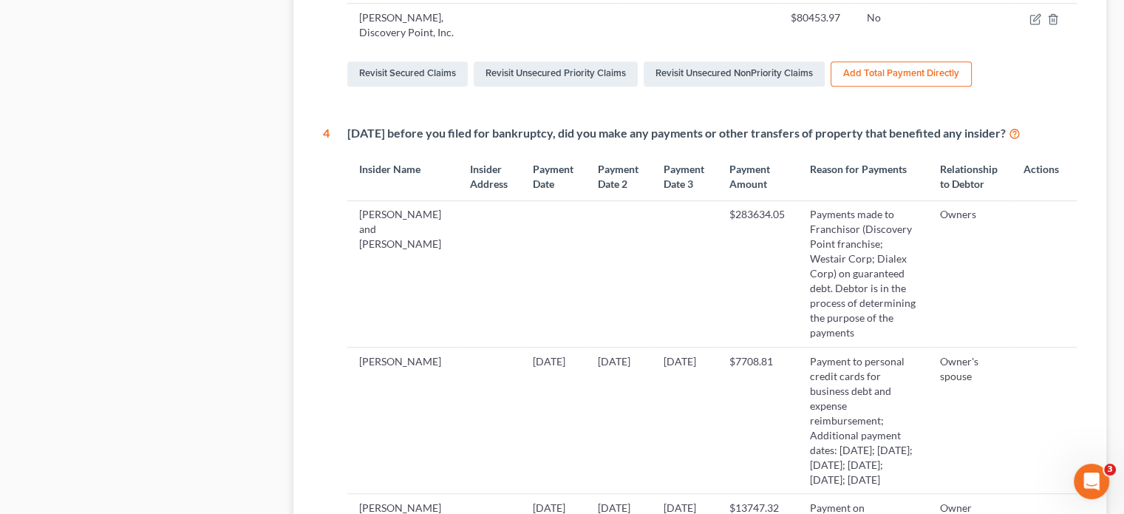
scroll to position [1108, 0]
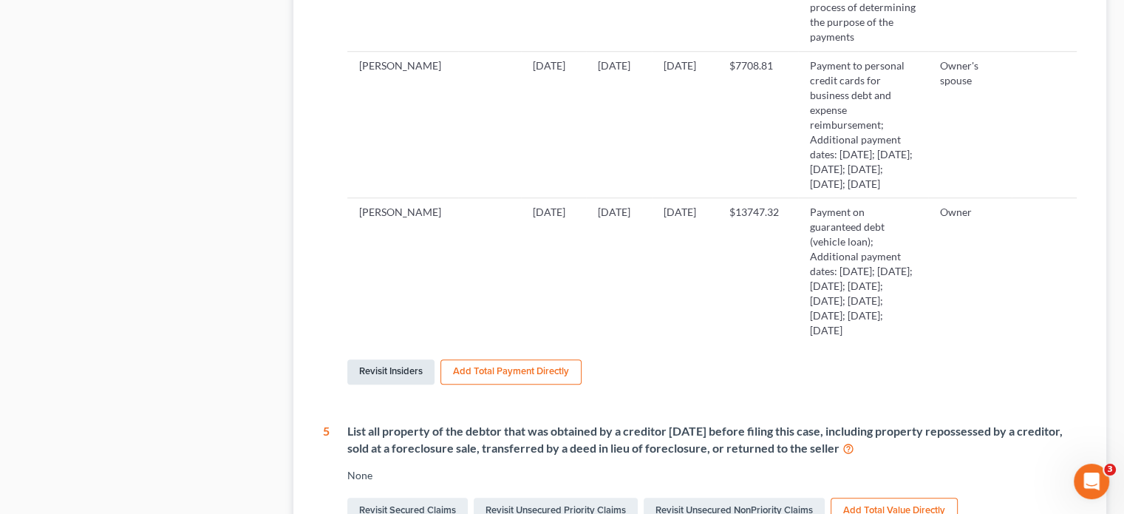
click at [393, 384] on link "Revisit Insiders" at bounding box center [390, 371] width 87 height 25
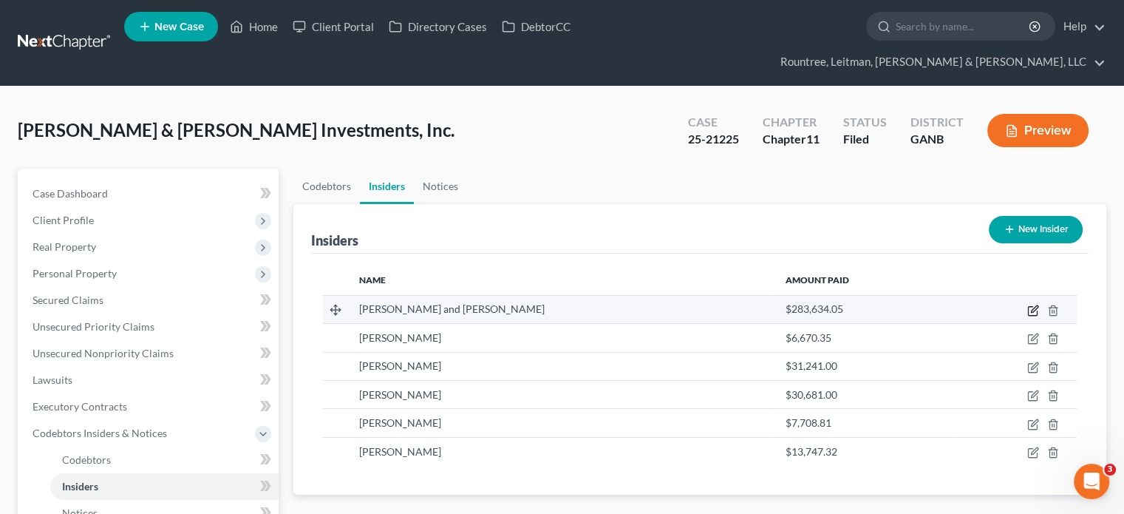
click at [1034, 305] on icon "button" at bounding box center [1034, 308] width 7 height 7
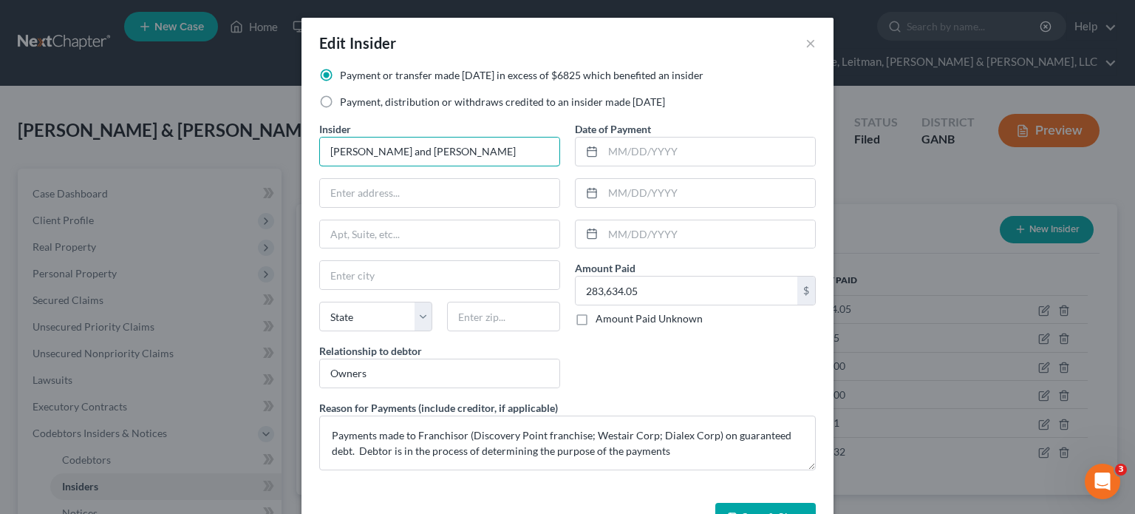
drag, startPoint x: 508, startPoint y: 147, endPoint x: -131, endPoint y: 106, distance: 640.5
click at [0, 106] on html "Home New Case Client Portal Directory Cases DebtorCC Rountree, [PERSON_NAME], […" at bounding box center [567, 392] width 1135 height 785
type input "[PERSON_NAME] Property, LLC"
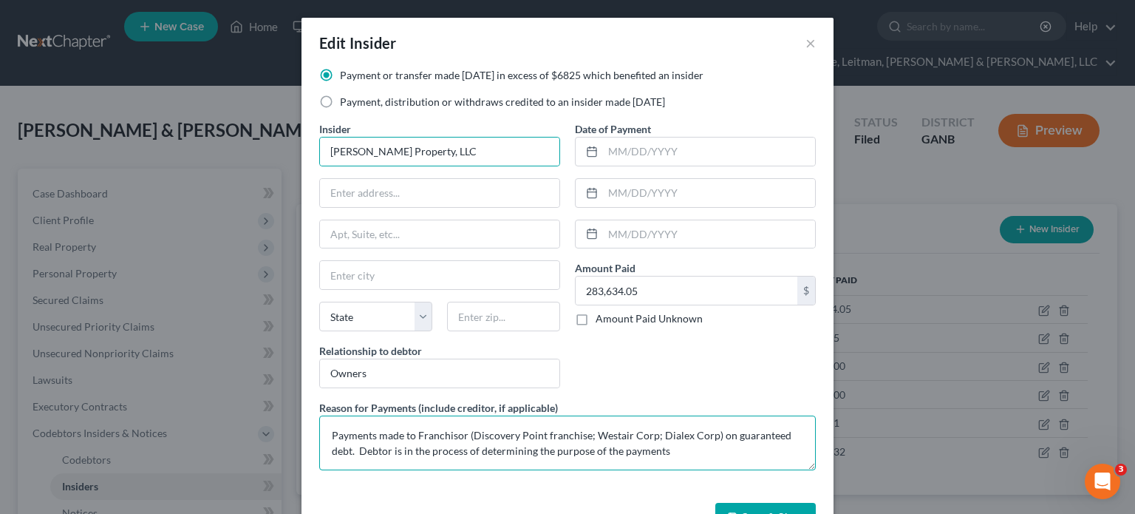
click at [494, 451] on textarea "Payments made to Franchisor (Discovery Point franchise; Westair Corp; Dialex Co…" at bounding box center [567, 442] width 497 height 55
drag, startPoint x: 586, startPoint y: 431, endPoint x: 700, endPoint y: 424, distance: 114.7
click at [700, 424] on textarea "Payments made to Franchisor (Discovery Point franchise; Westair Corp; Dialex Co…" at bounding box center [567, 442] width 497 height 55
click at [681, 437] on textarea "Payments made to Franchisor (Discovery Point franchise or [PERSON_NAME]) on gua…" at bounding box center [567, 442] width 497 height 55
drag, startPoint x: 672, startPoint y: 431, endPoint x: 764, endPoint y: 432, distance: 91.6
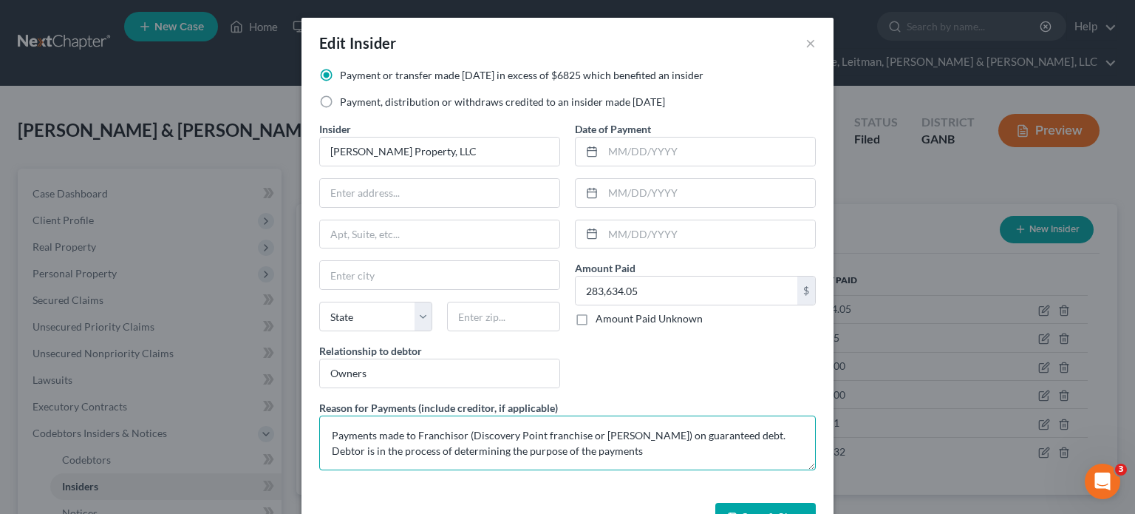
click at [764, 432] on textarea "Payments made to Franchisor (Discovery Point franchise or [PERSON_NAME]) on gua…" at bounding box center [567, 442] width 497 height 55
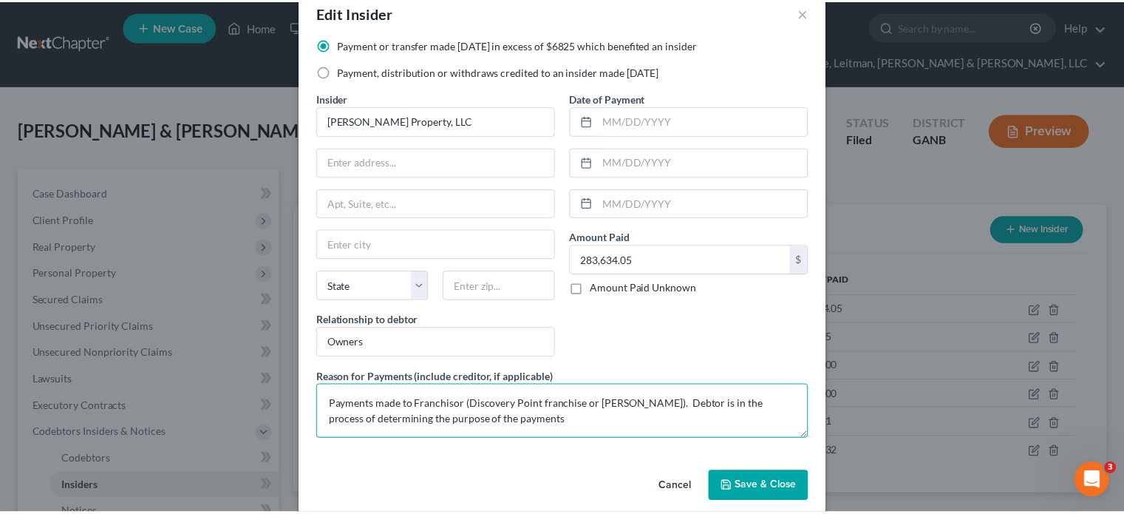
scroll to position [47, 0]
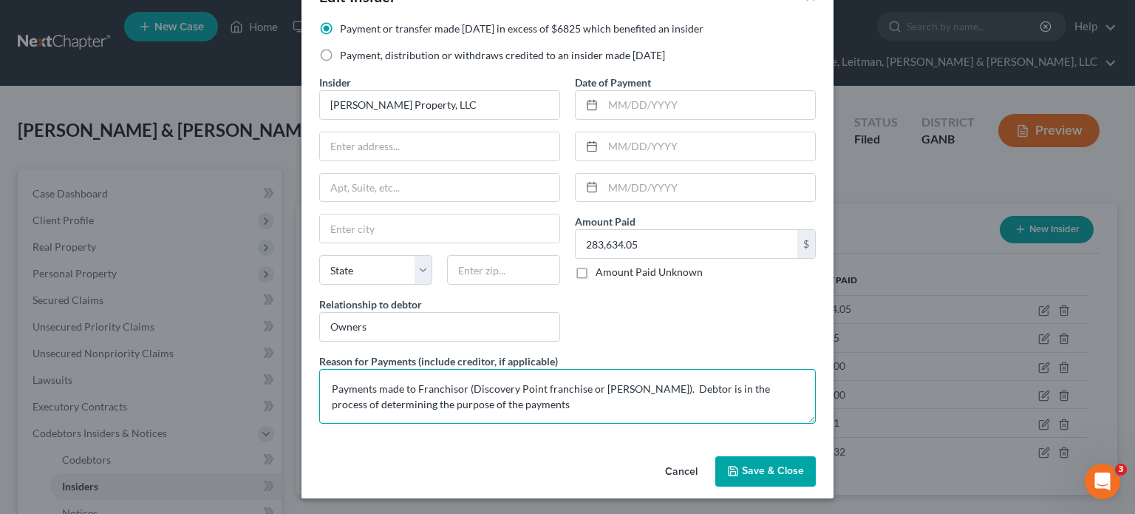
type textarea "Payments made to Franchisor (Discovery Point franchise or [PERSON_NAME]). Debto…"
click at [758, 468] on span "Save & Close" at bounding box center [773, 471] width 62 height 13
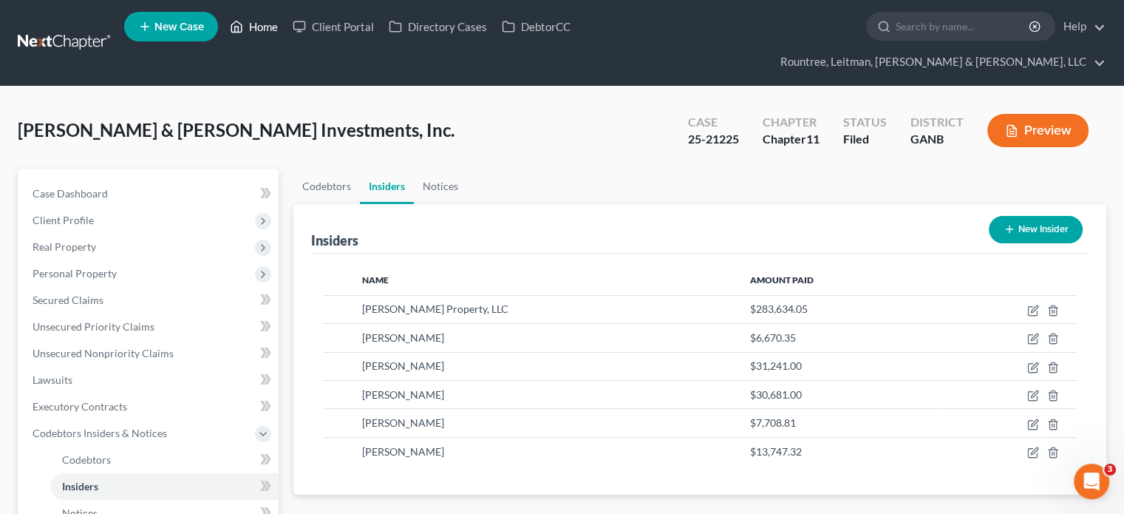
click at [253, 29] on link "Home" at bounding box center [253, 26] width 63 height 27
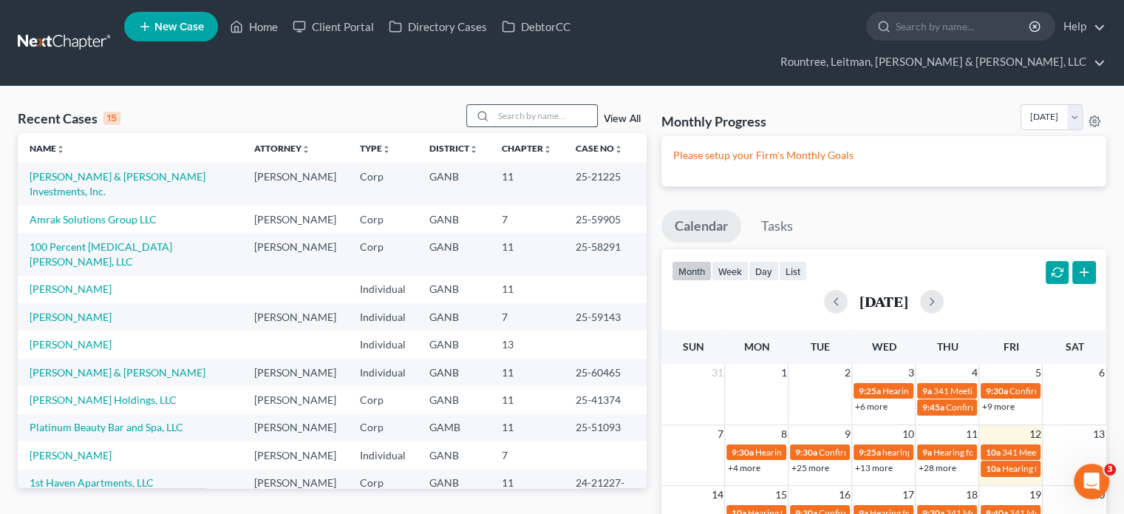
click at [500, 105] on input "search" at bounding box center [545, 115] width 103 height 21
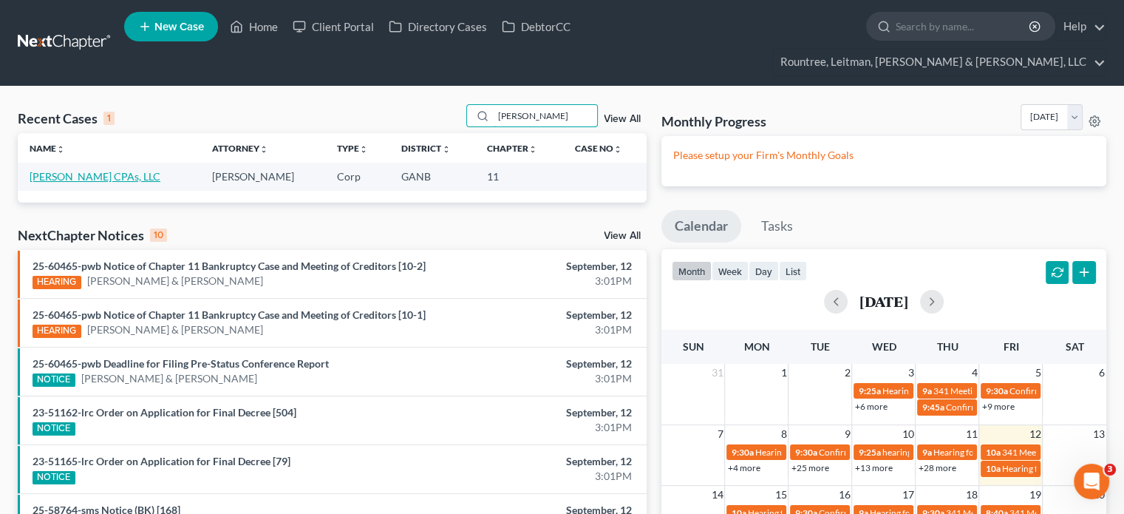
type input "[PERSON_NAME]"
click at [84, 170] on link "[PERSON_NAME] CPAs, LLC" at bounding box center [95, 176] width 131 height 13
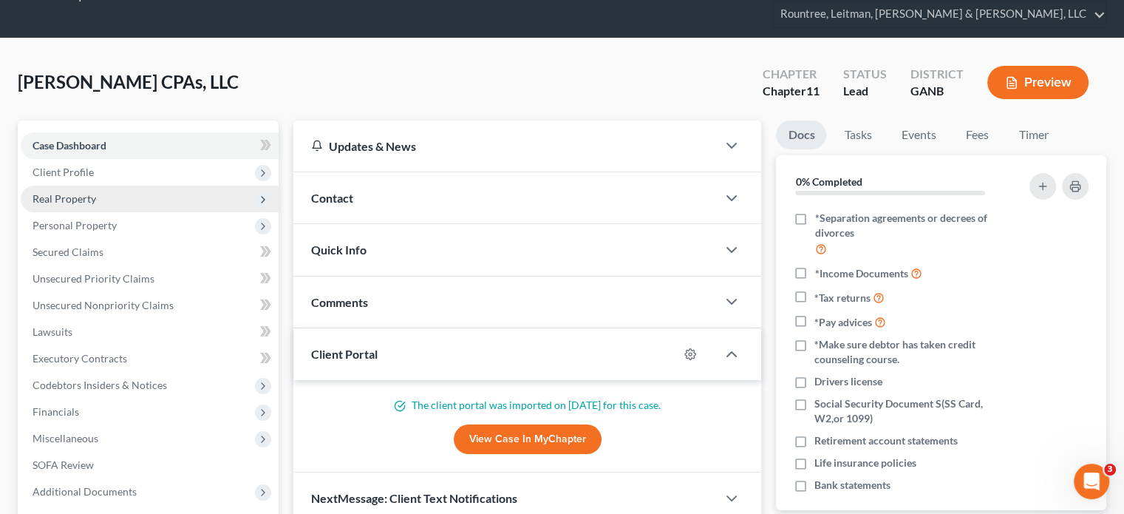
scroll to position [74, 0]
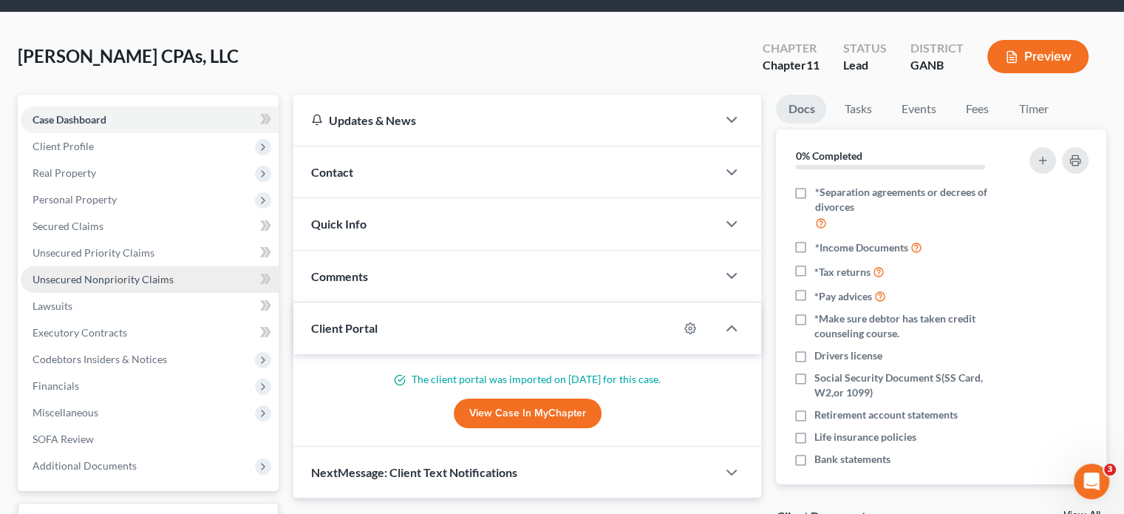
click at [89, 273] on span "Unsecured Nonpriority Claims" at bounding box center [103, 279] width 141 height 13
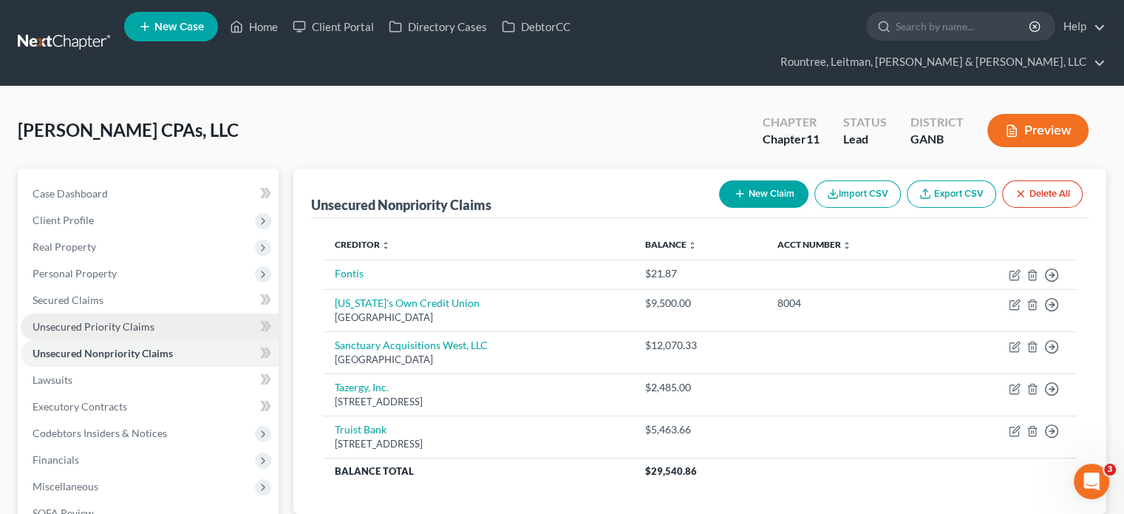
click at [97, 320] on span "Unsecured Priority Claims" at bounding box center [94, 326] width 122 height 13
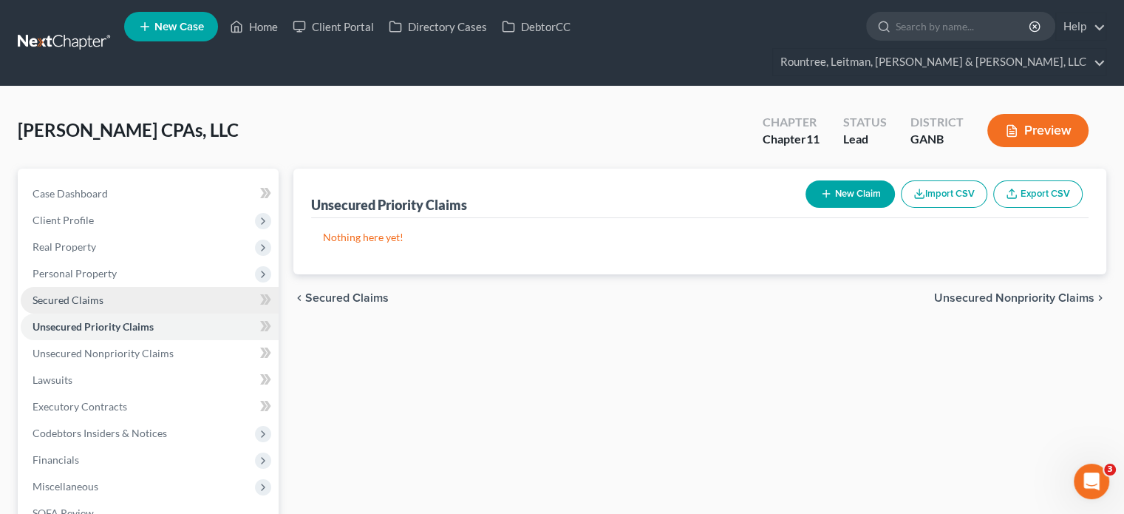
click at [74, 293] on span "Secured Claims" at bounding box center [68, 299] width 71 height 13
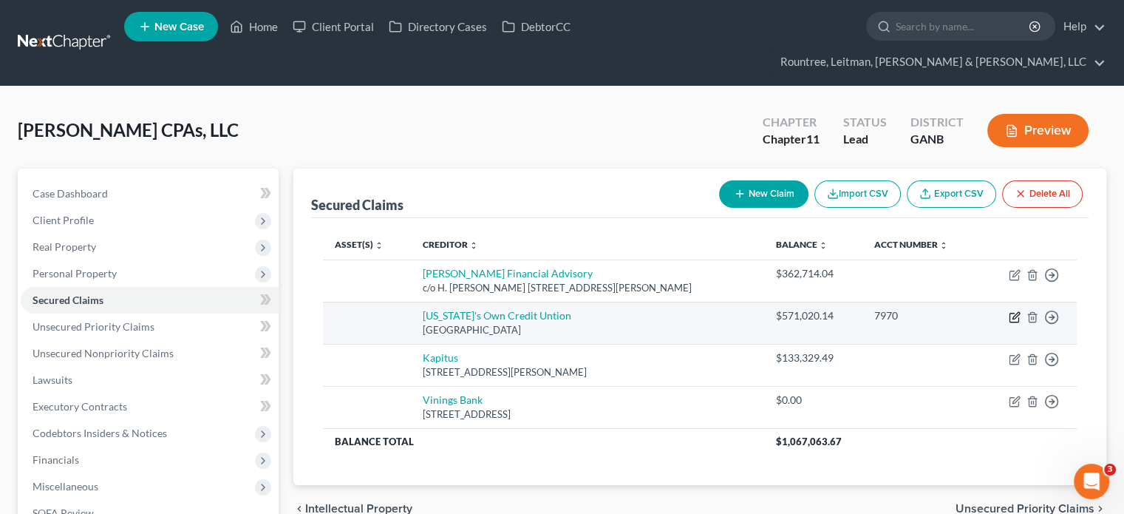
click at [1010, 311] on icon "button" at bounding box center [1015, 317] width 12 height 12
select select "10"
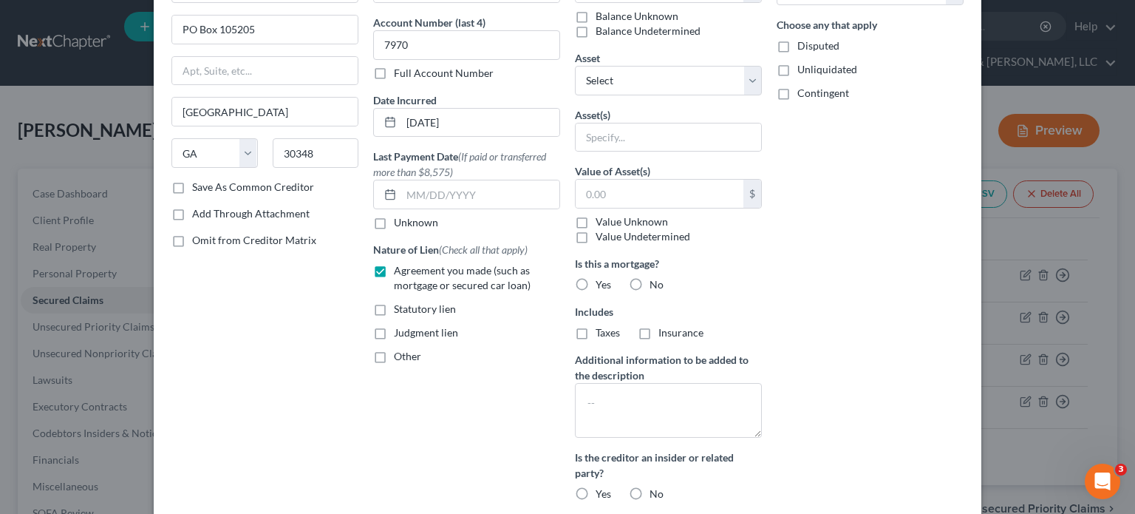
scroll to position [148, 0]
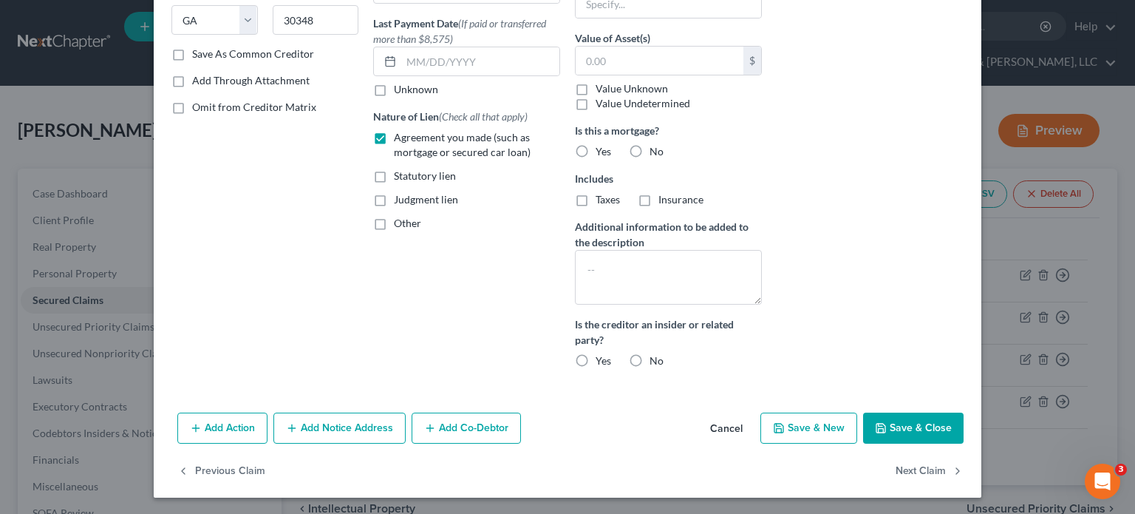
click at [916, 425] on button "Save & Close" at bounding box center [913, 427] width 100 height 31
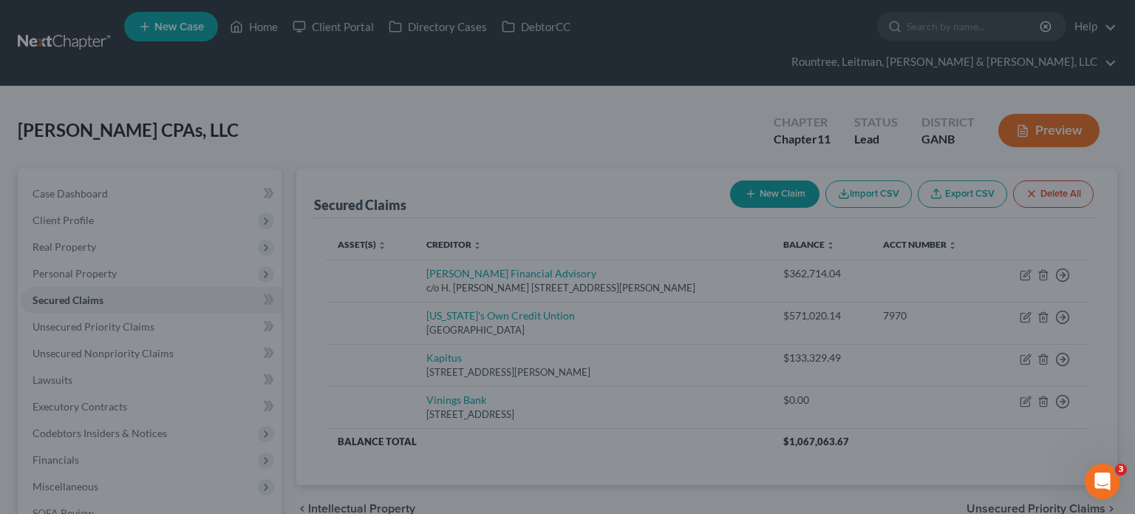
scroll to position [106, 0]
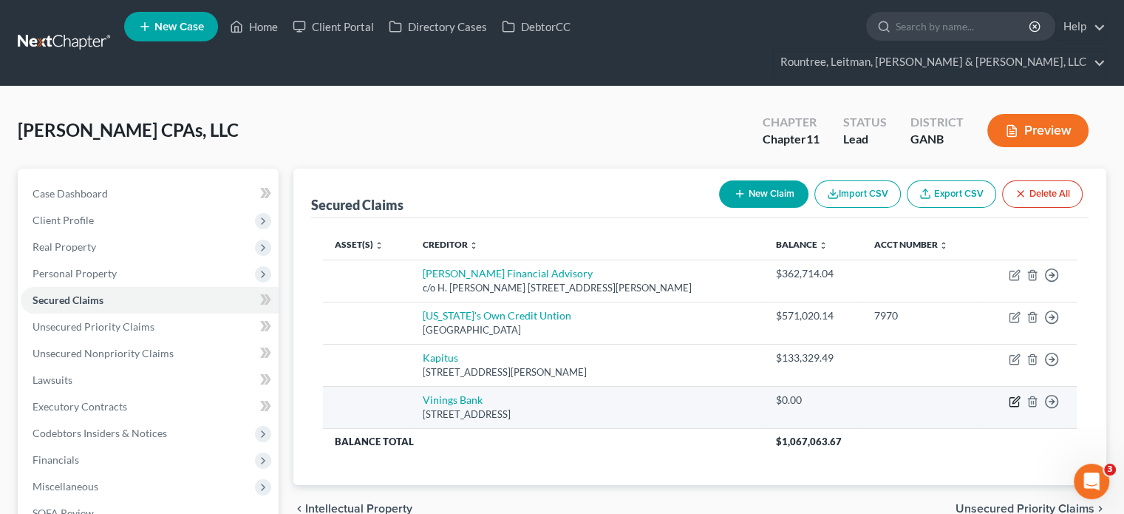
click at [1012, 395] on icon "button" at bounding box center [1015, 401] width 12 height 12
select select "10"
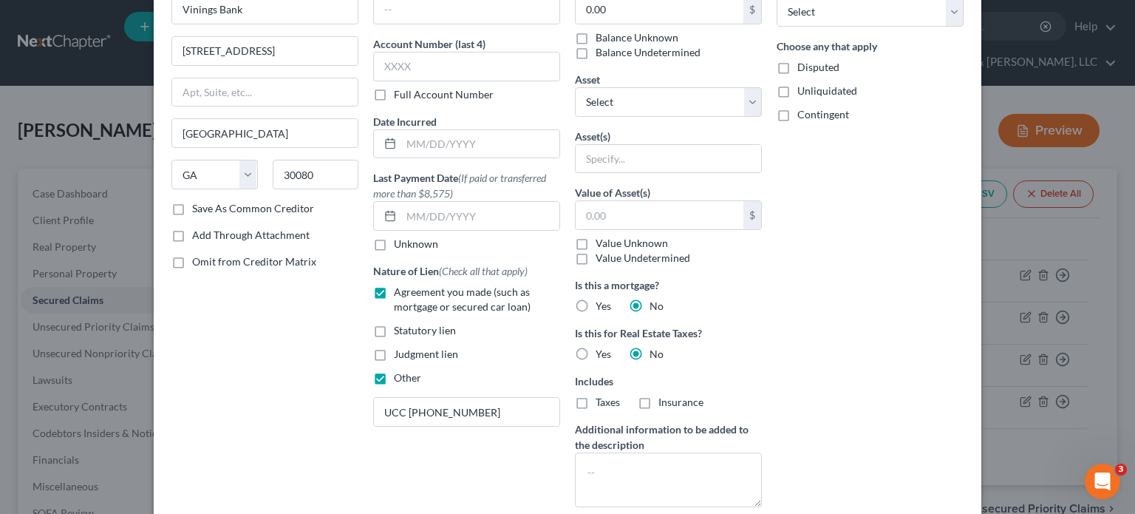
scroll to position [222, 0]
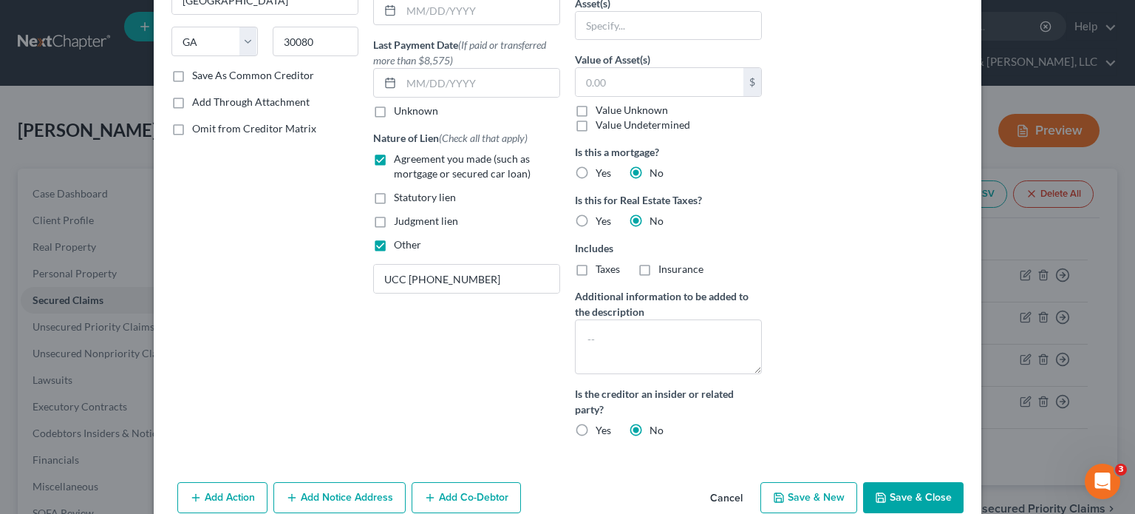
click at [908, 497] on button "Save & Close" at bounding box center [913, 497] width 100 height 31
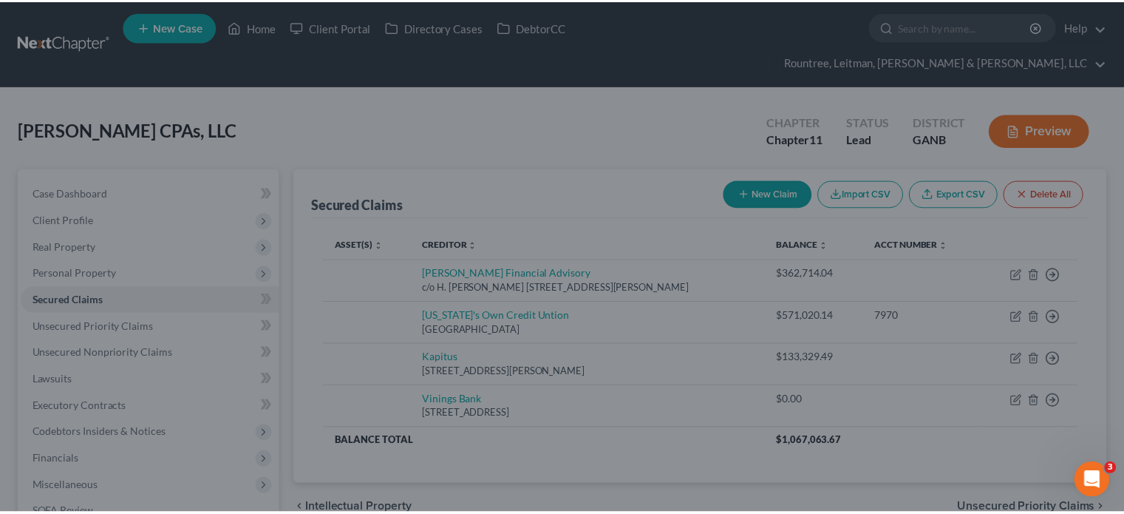
scroll to position [147, 0]
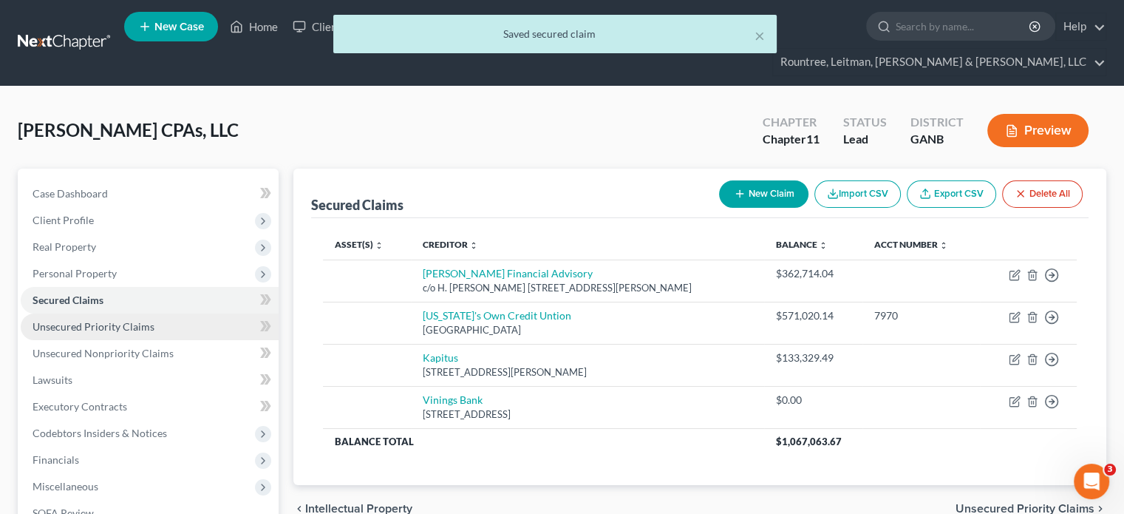
click at [78, 320] on span "Unsecured Priority Claims" at bounding box center [94, 326] width 122 height 13
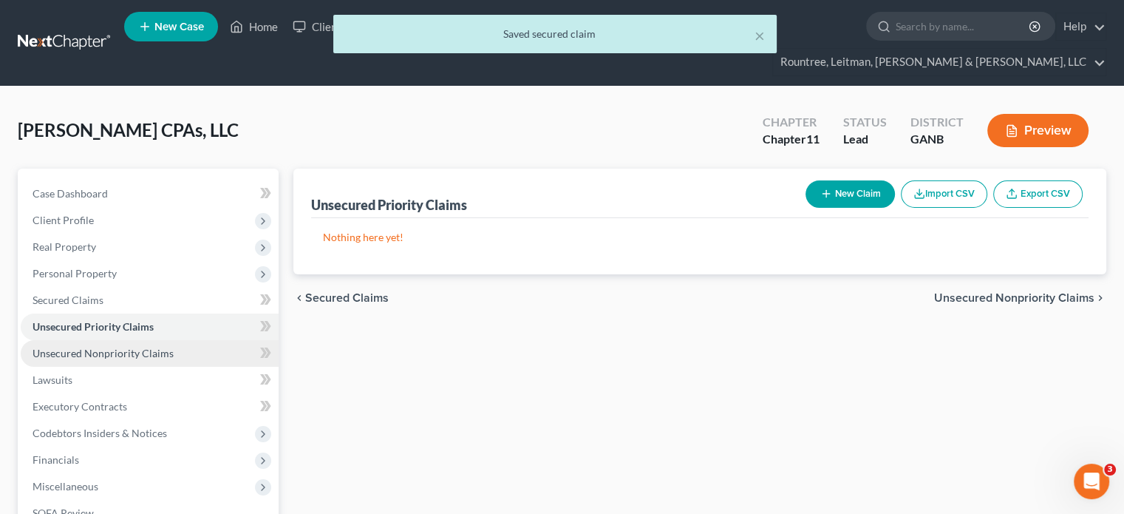
click at [92, 340] on link "Unsecured Nonpriority Claims" at bounding box center [150, 353] width 258 height 27
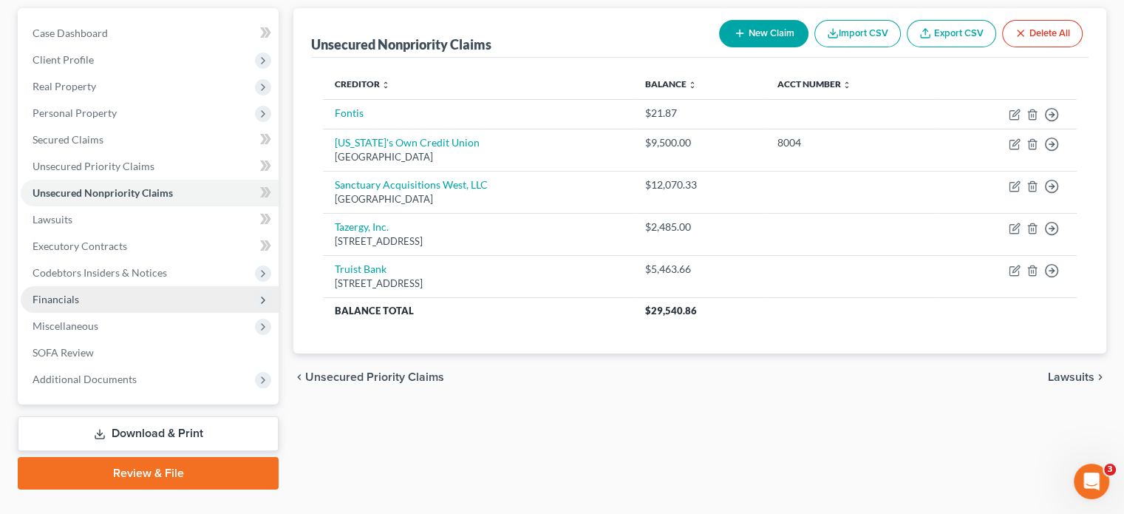
scroll to position [164, 0]
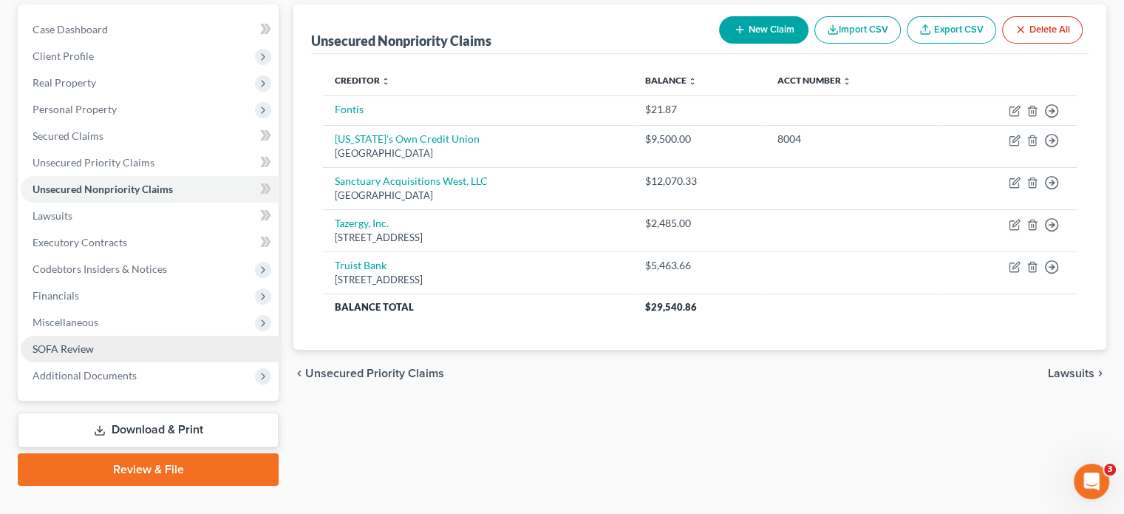
click at [81, 342] on span "SOFA Review" at bounding box center [63, 348] width 61 height 13
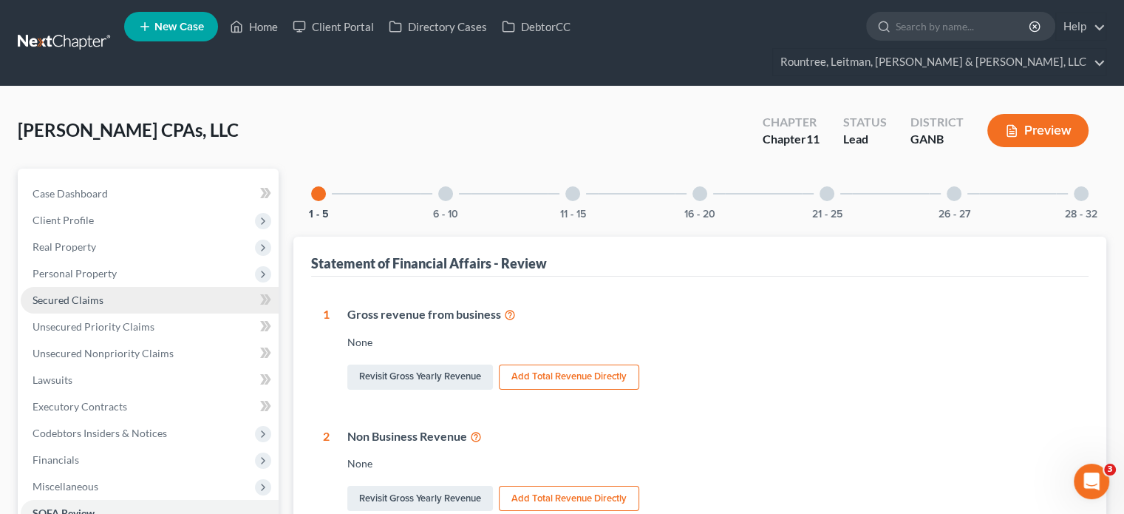
click at [62, 293] on span "Secured Claims" at bounding box center [68, 299] width 71 height 13
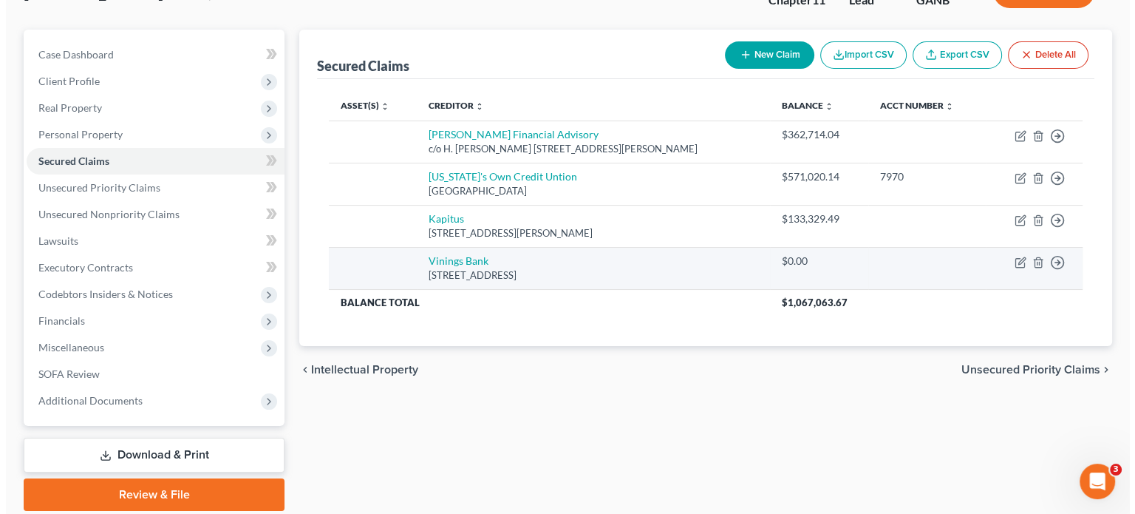
scroll to position [148, 0]
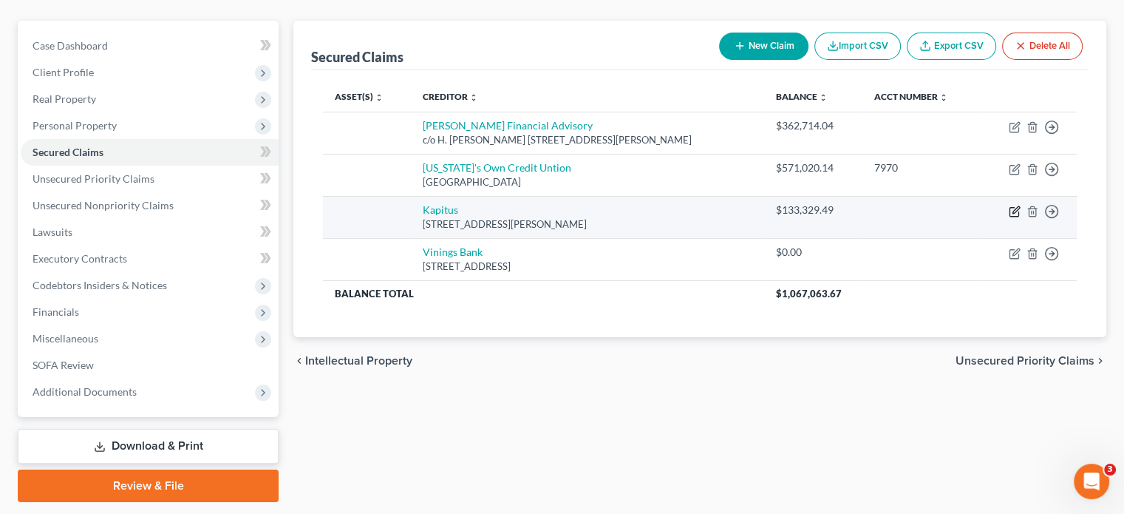
click at [1015, 205] on icon "button" at bounding box center [1015, 211] width 12 height 12
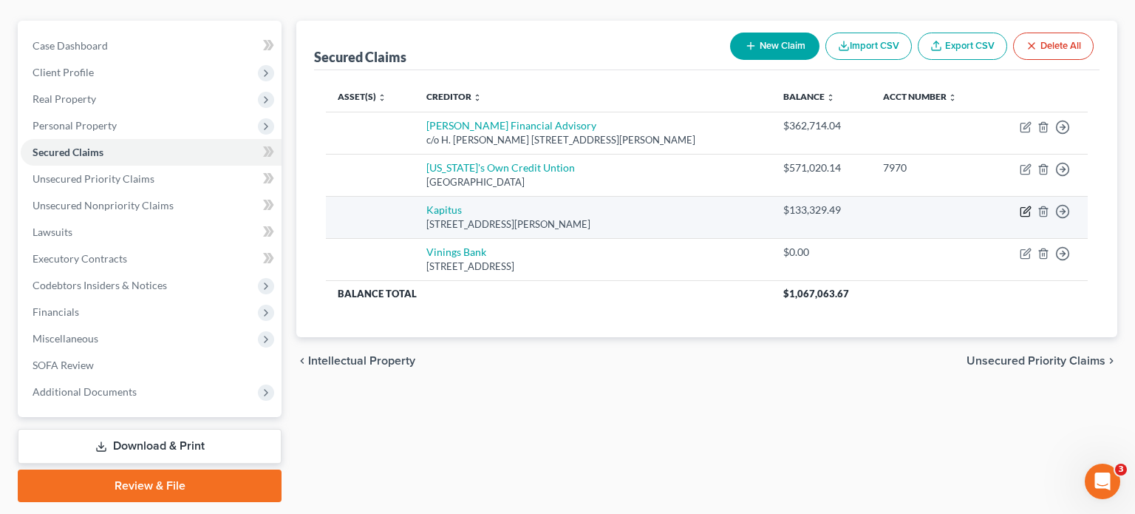
select select "48"
select select "0"
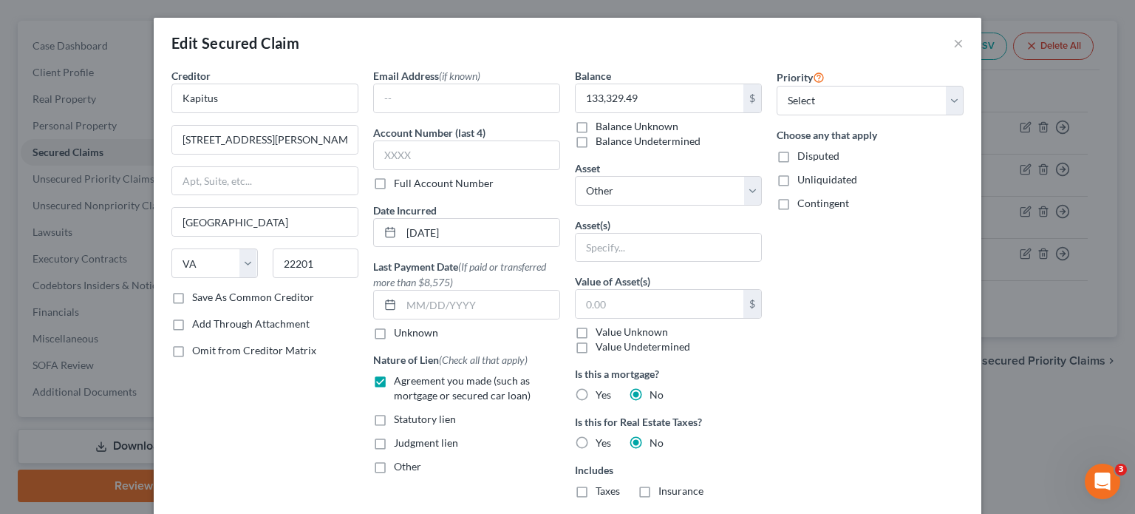
click at [797, 155] on label "Disputed" at bounding box center [818, 156] width 42 height 15
click at [803, 155] on input "Disputed" at bounding box center [808, 154] width 10 height 10
checkbox input "true"
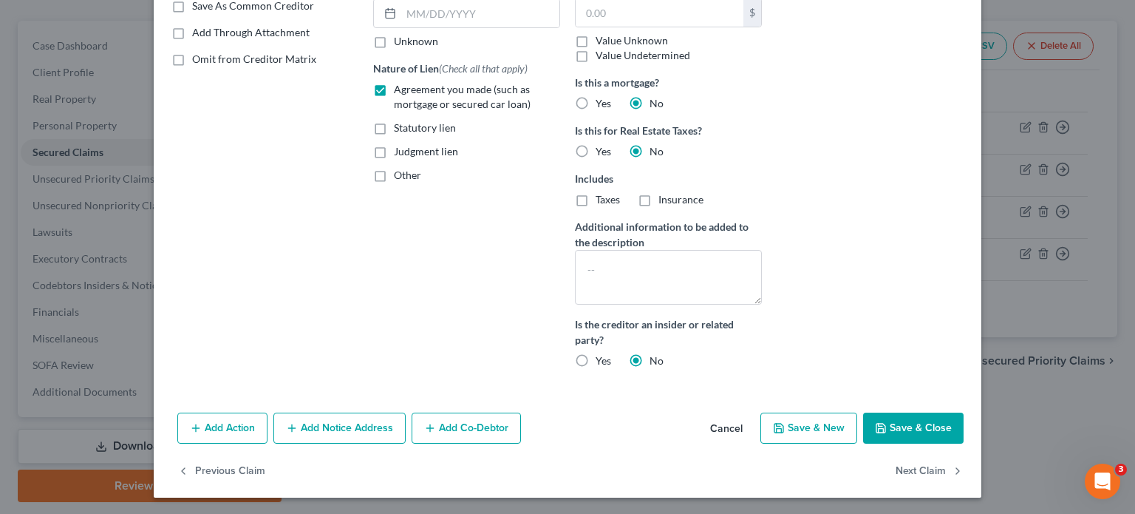
click at [467, 425] on button "Add Co-Debtor" at bounding box center [466, 427] width 109 height 31
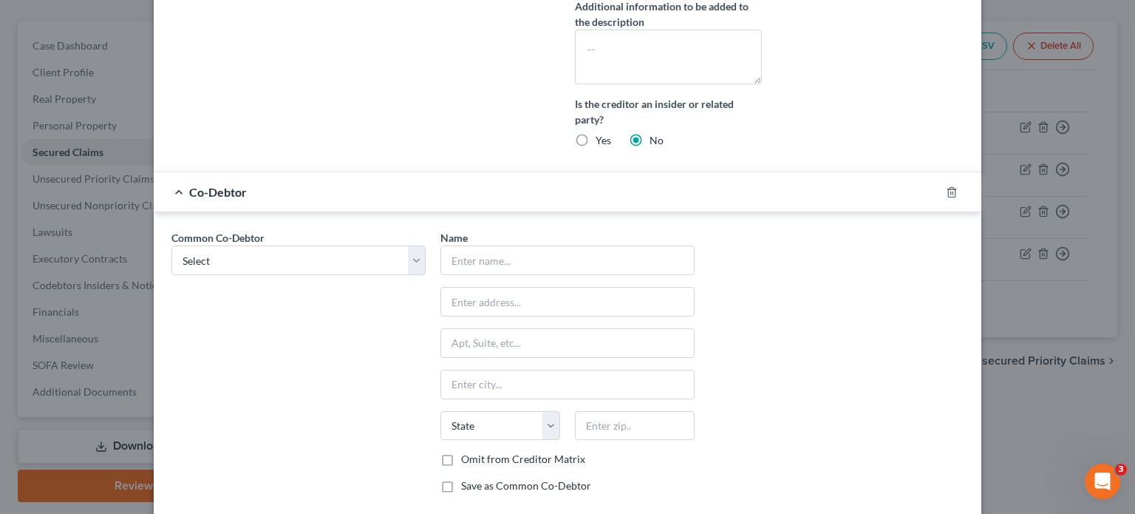
scroll to position [513, 0]
click at [412, 256] on select "Select [PERSON_NAME]" at bounding box center [298, 259] width 254 height 30
select select "0"
click at [171, 244] on select "Select [PERSON_NAME]" at bounding box center [298, 259] width 254 height 30
type input "[PERSON_NAME]"
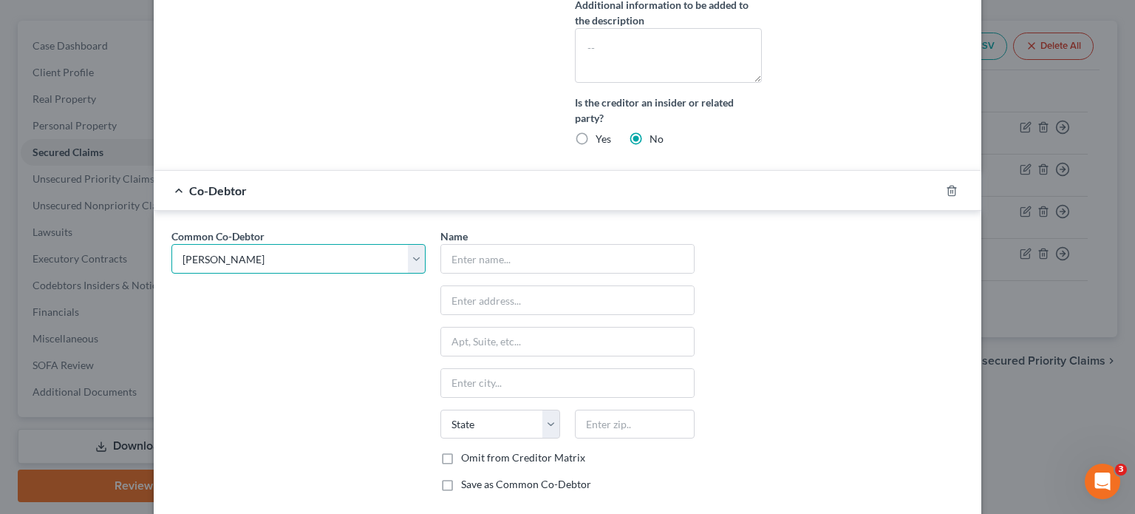
type input "[STREET_ADDRESS]"
type input "Marietta"
select select "10"
type input "30062"
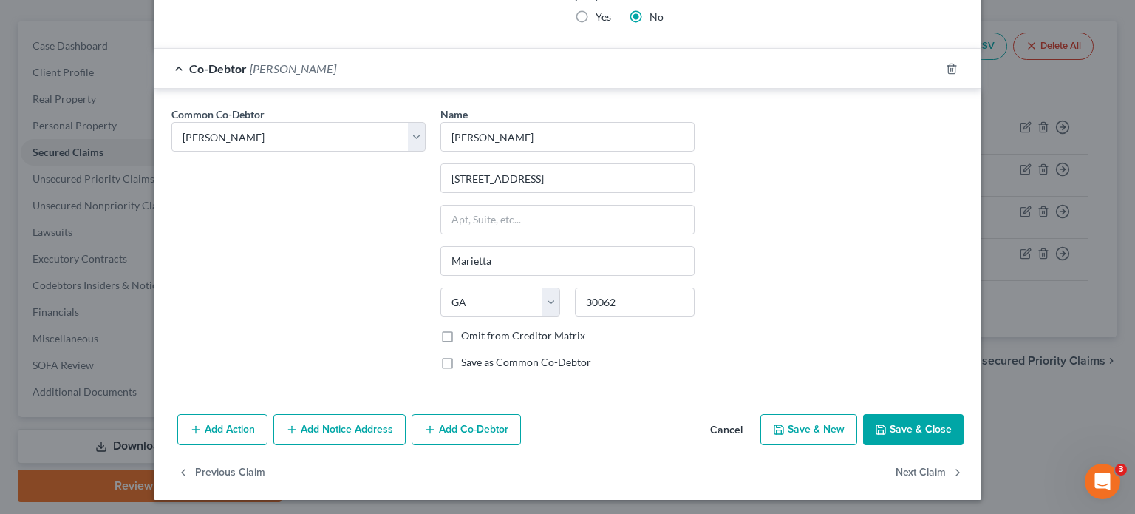
click at [906, 422] on button "Save & Close" at bounding box center [913, 429] width 100 height 31
select select
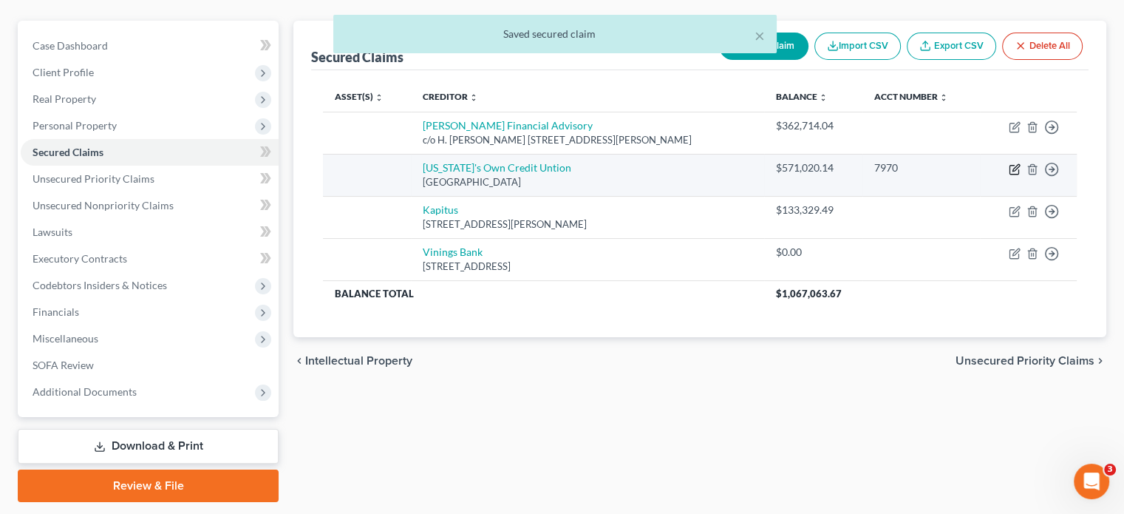
click at [1016, 163] on icon "button" at bounding box center [1015, 169] width 12 height 12
select select "10"
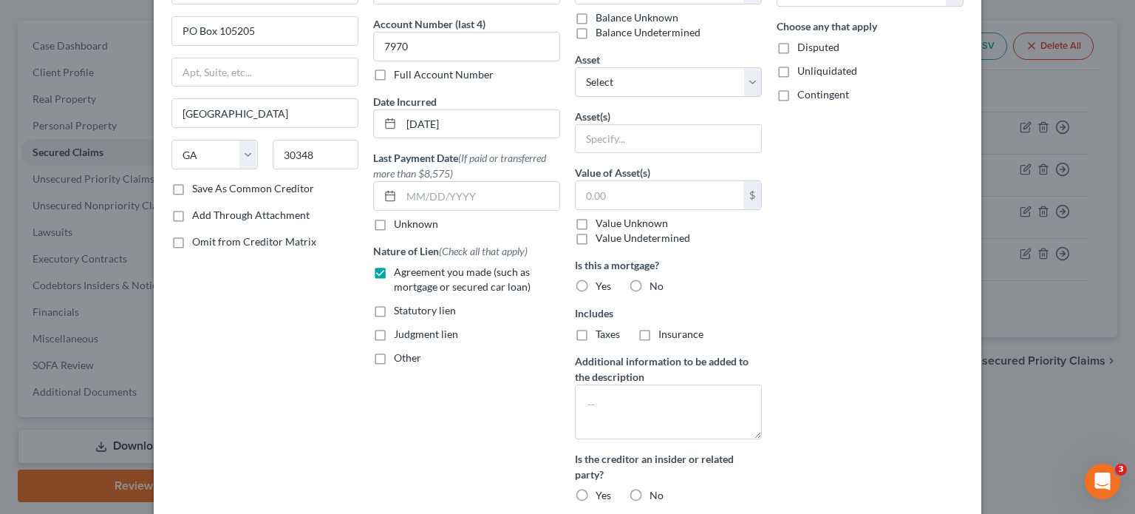
scroll to position [0, 0]
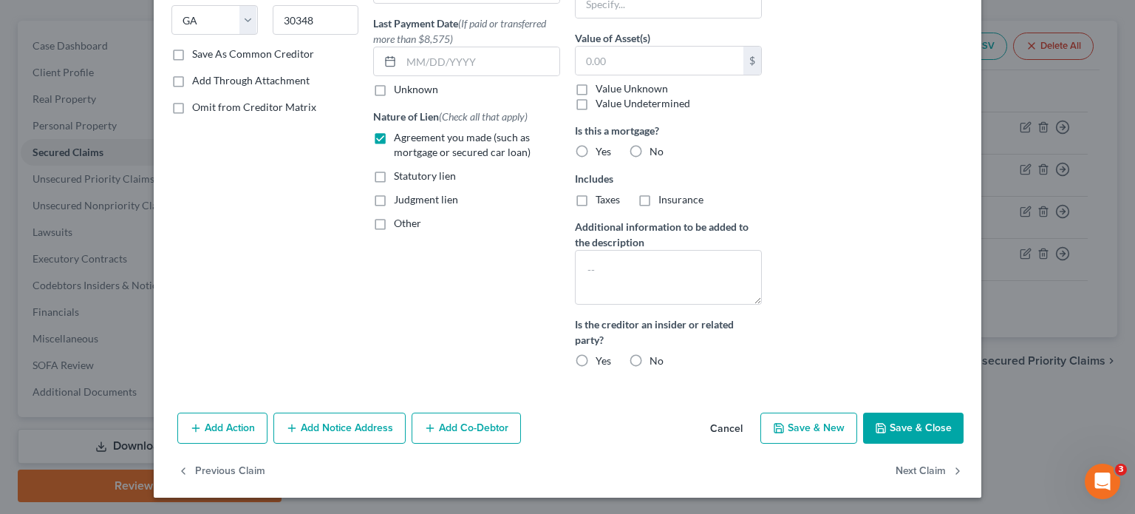
click at [903, 429] on button "Save & Close" at bounding box center [913, 427] width 100 height 31
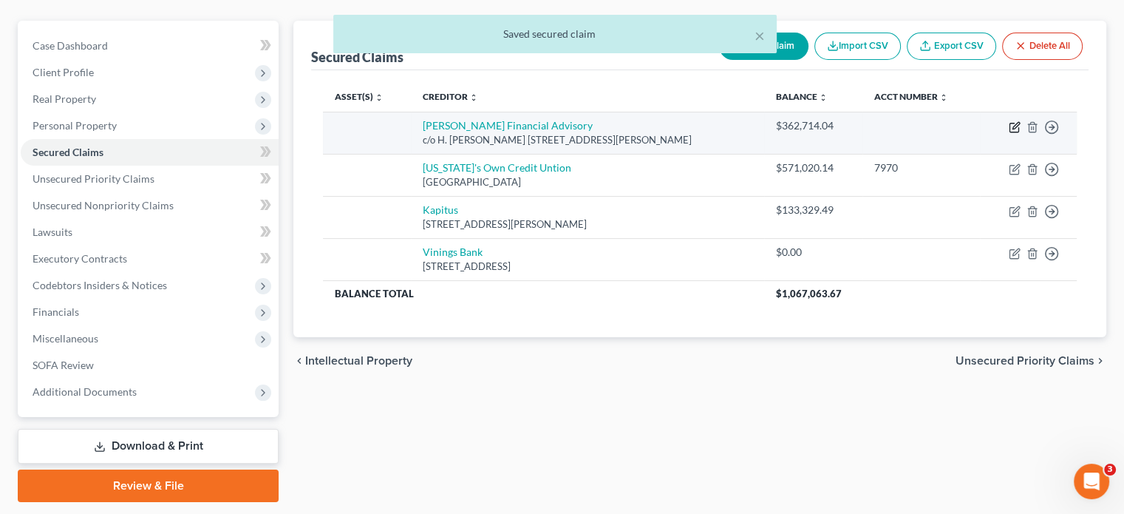
click at [1014, 121] on icon "button" at bounding box center [1015, 127] width 12 height 12
select select "10"
select select "0"
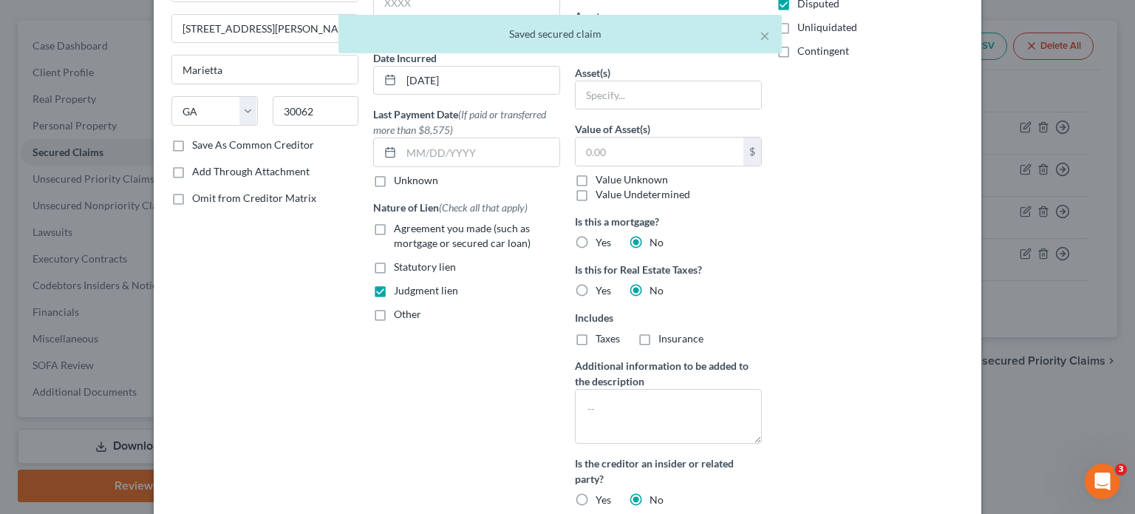
scroll to position [296, 0]
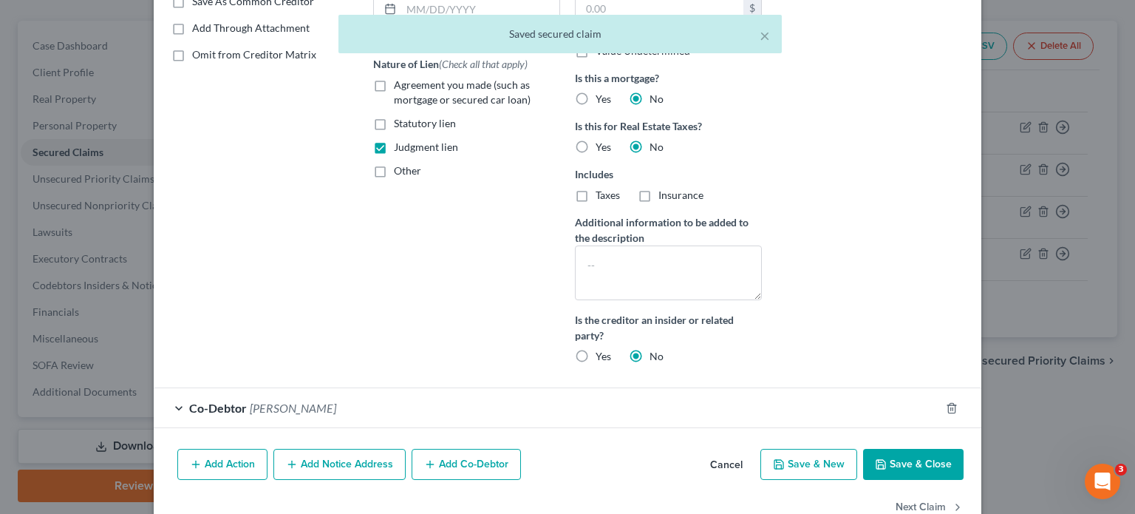
click at [913, 459] on button "Save & Close" at bounding box center [913, 464] width 100 height 31
select select
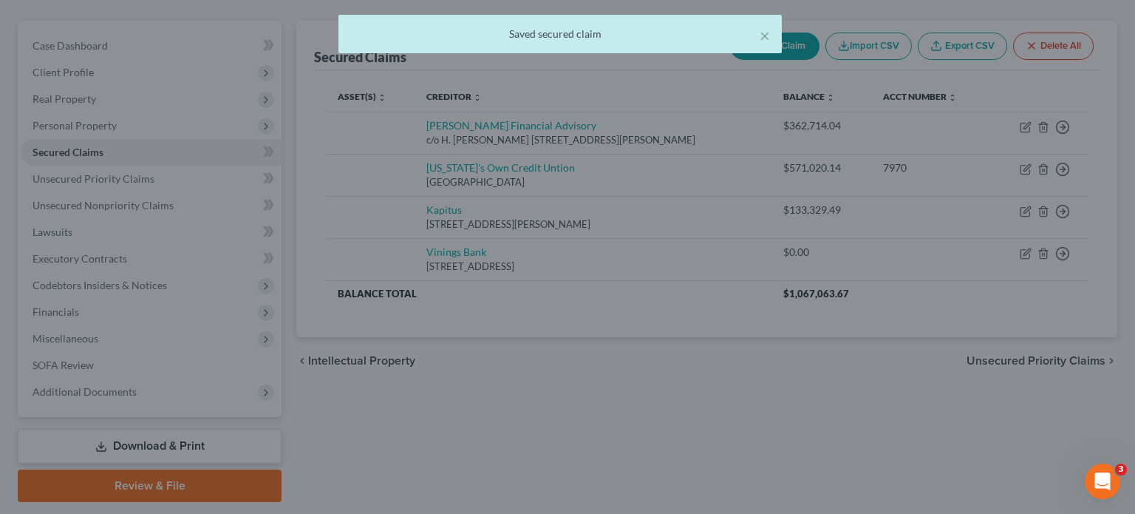
scroll to position [183, 0]
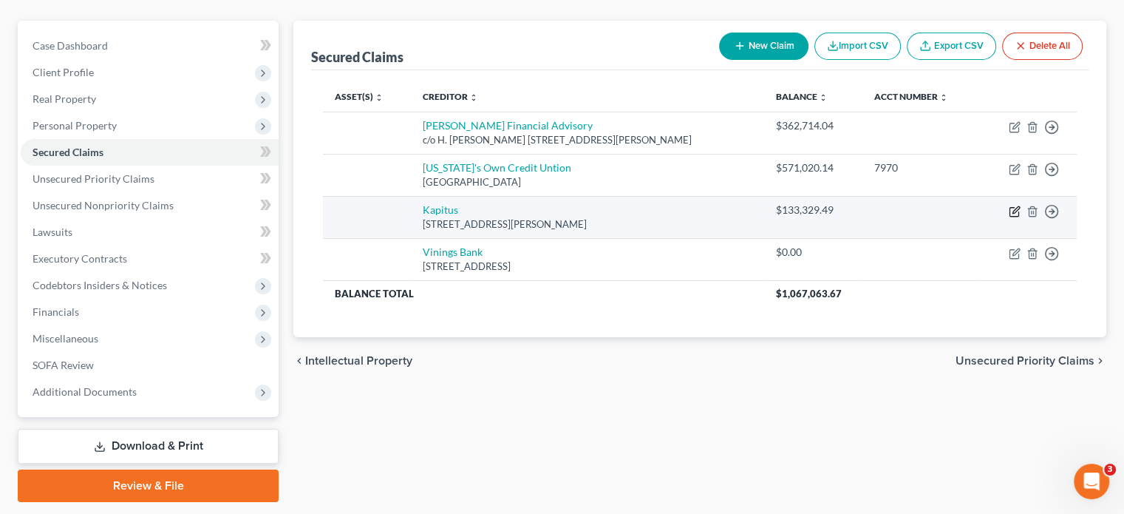
click at [1017, 205] on icon "button" at bounding box center [1015, 211] width 12 height 12
select select "48"
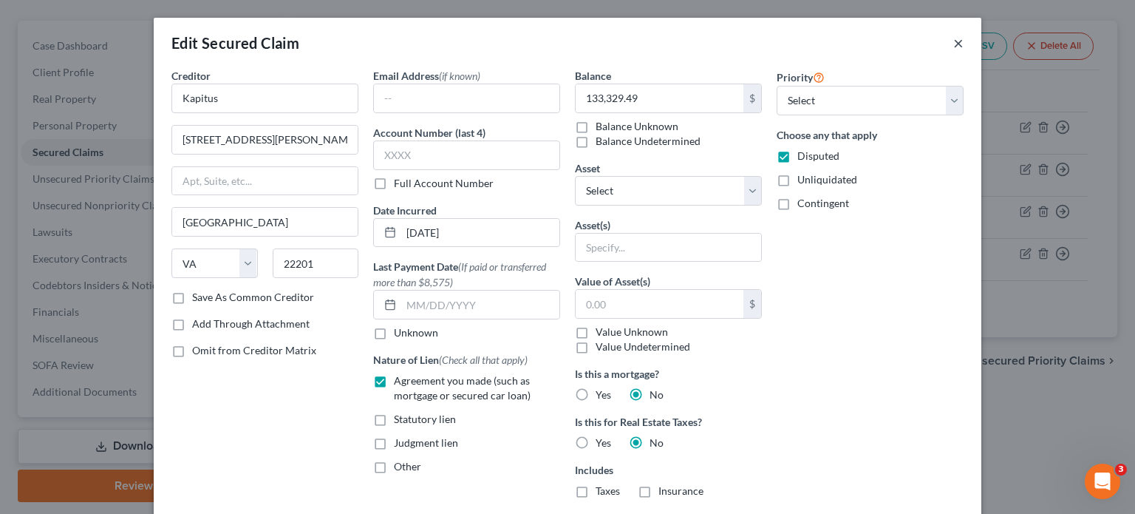
click at [953, 40] on button "×" at bounding box center [958, 43] width 10 height 18
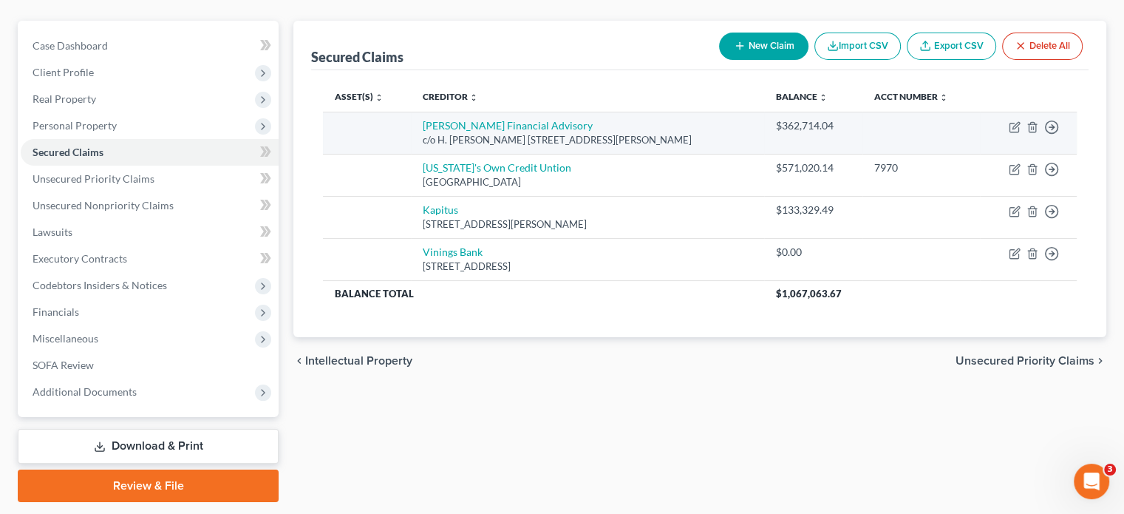
click at [1020, 112] on td "Move to E Move to F Move to G Move to Notice Only" at bounding box center [1028, 133] width 97 height 42
click at [1009, 121] on icon "button" at bounding box center [1015, 127] width 12 height 12
select select "10"
select select "0"
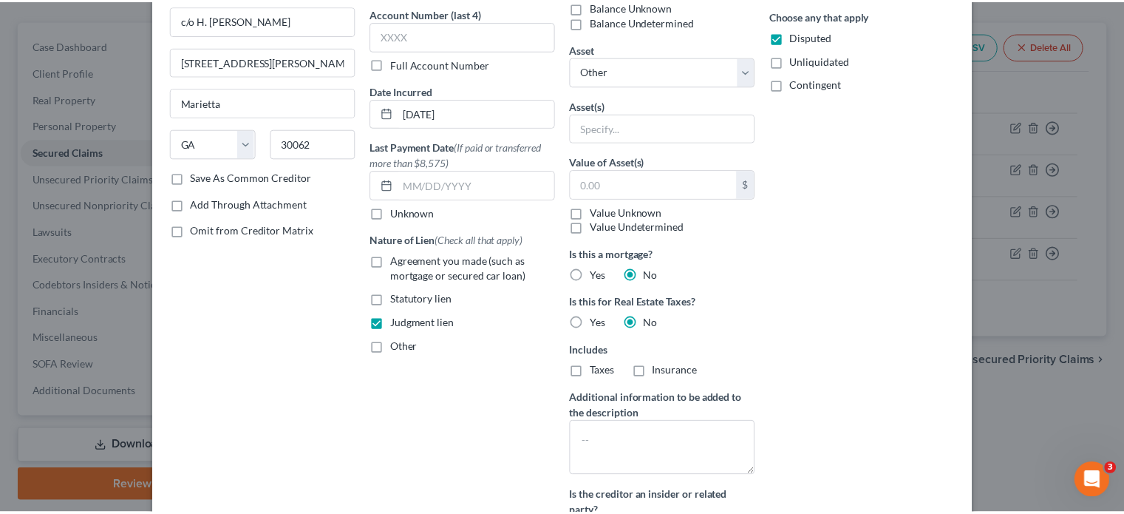
scroll to position [0, 0]
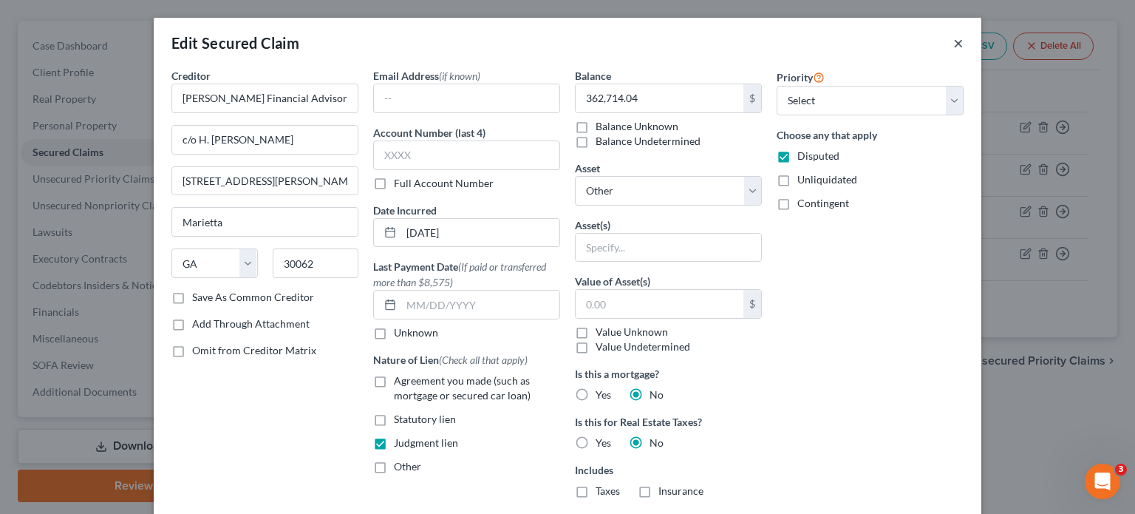
click at [953, 44] on button "×" at bounding box center [958, 43] width 10 height 18
